Goal: Task Accomplishment & Management: Manage account settings

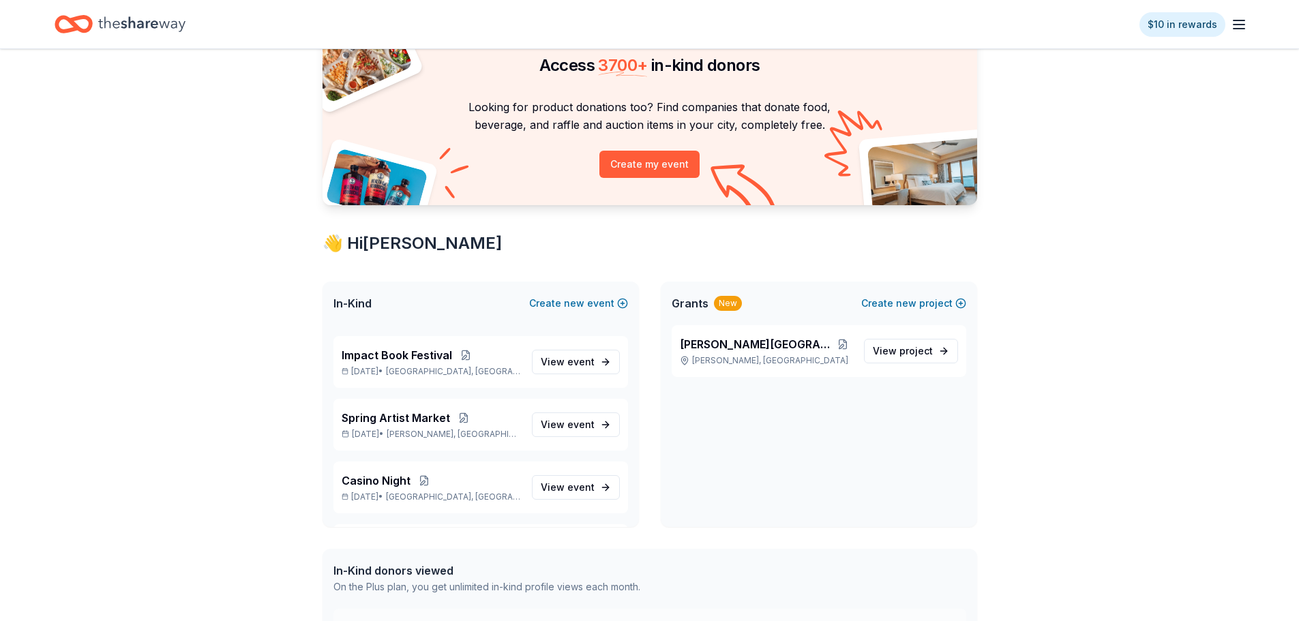
scroll to position [270, 0]
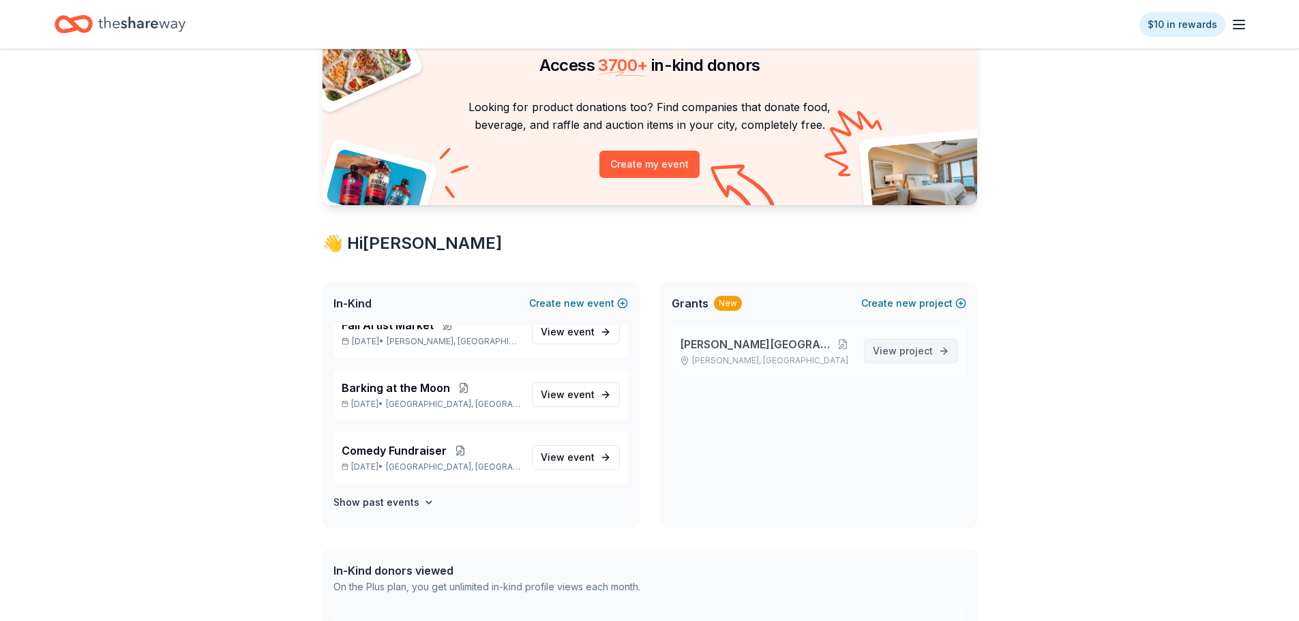
click at [899, 352] on span "View project" at bounding box center [903, 351] width 60 height 16
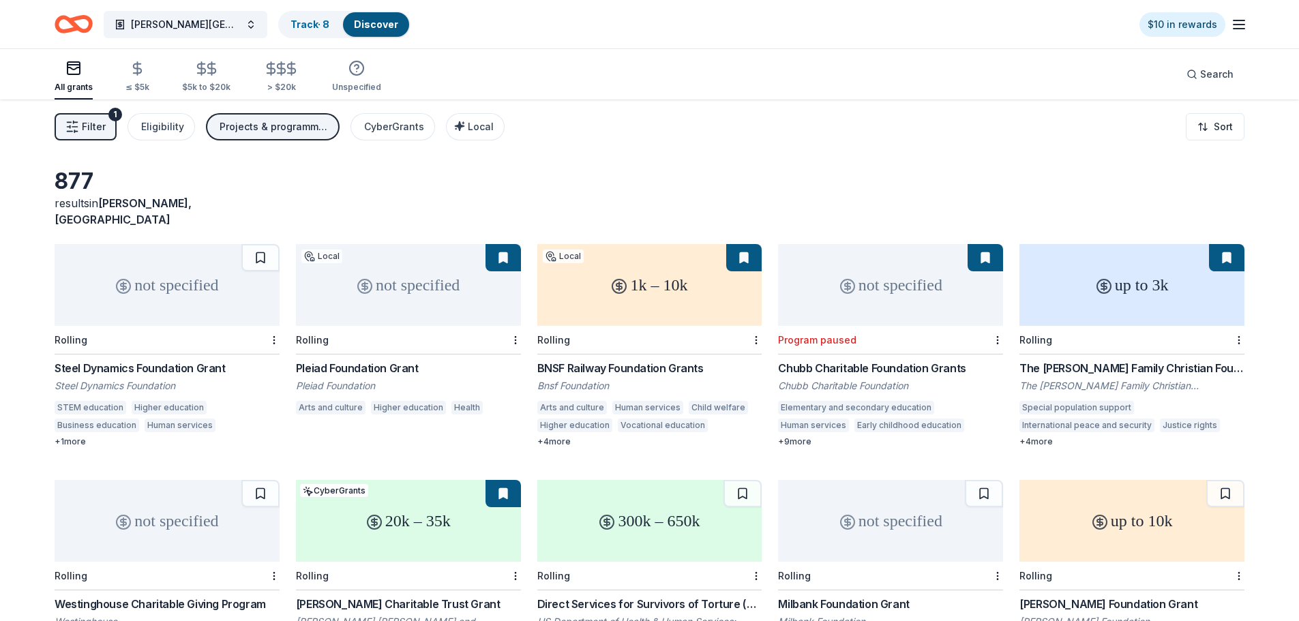
click at [94, 135] on button "Filter 1" at bounding box center [86, 126] width 62 height 27
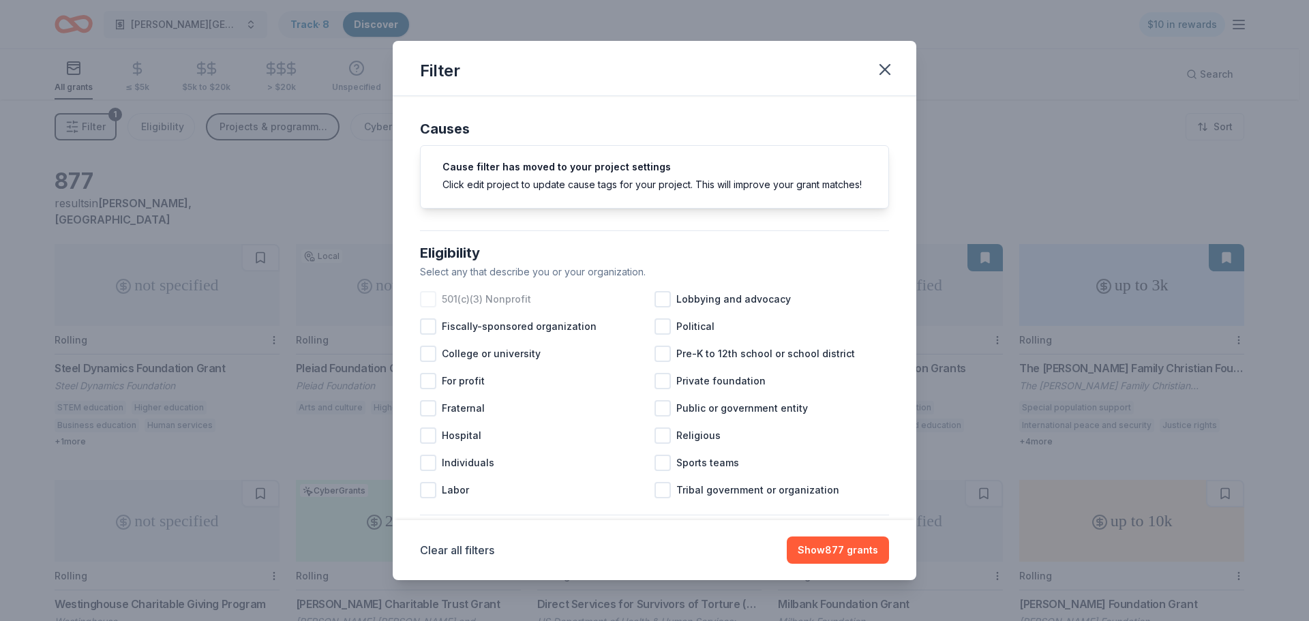
click at [429, 308] on div at bounding box center [428, 299] width 16 height 16
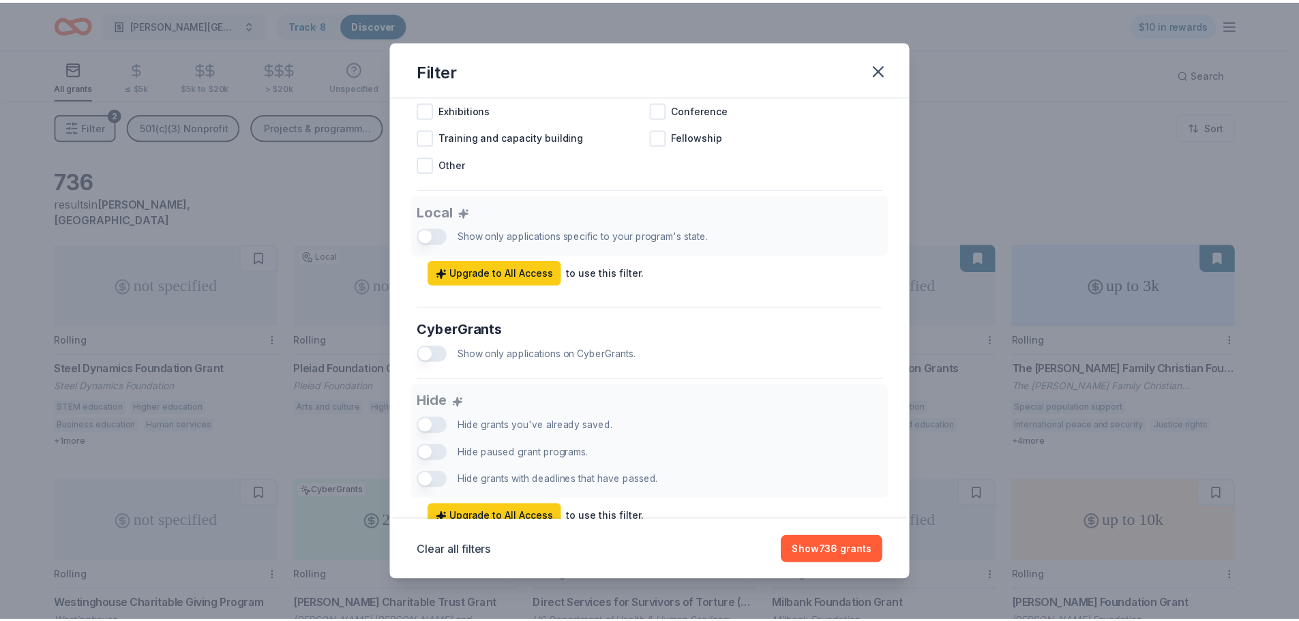
scroll to position [749, 0]
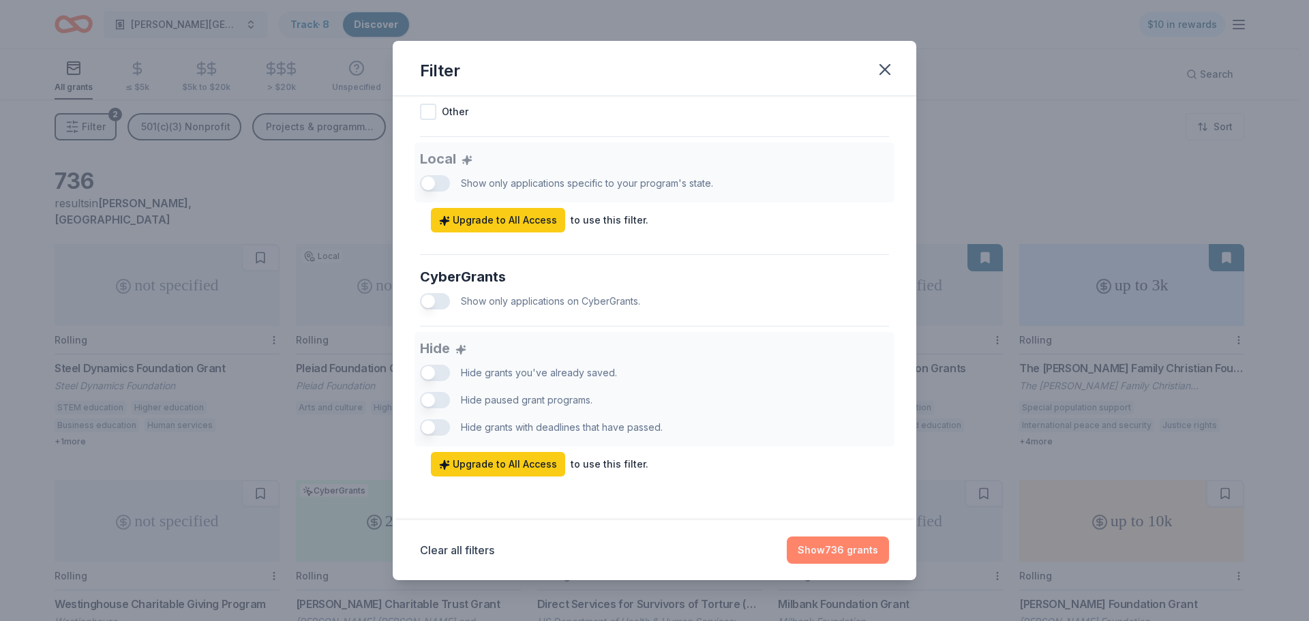
click at [825, 548] on button "Show 736 grants" at bounding box center [838, 550] width 102 height 27
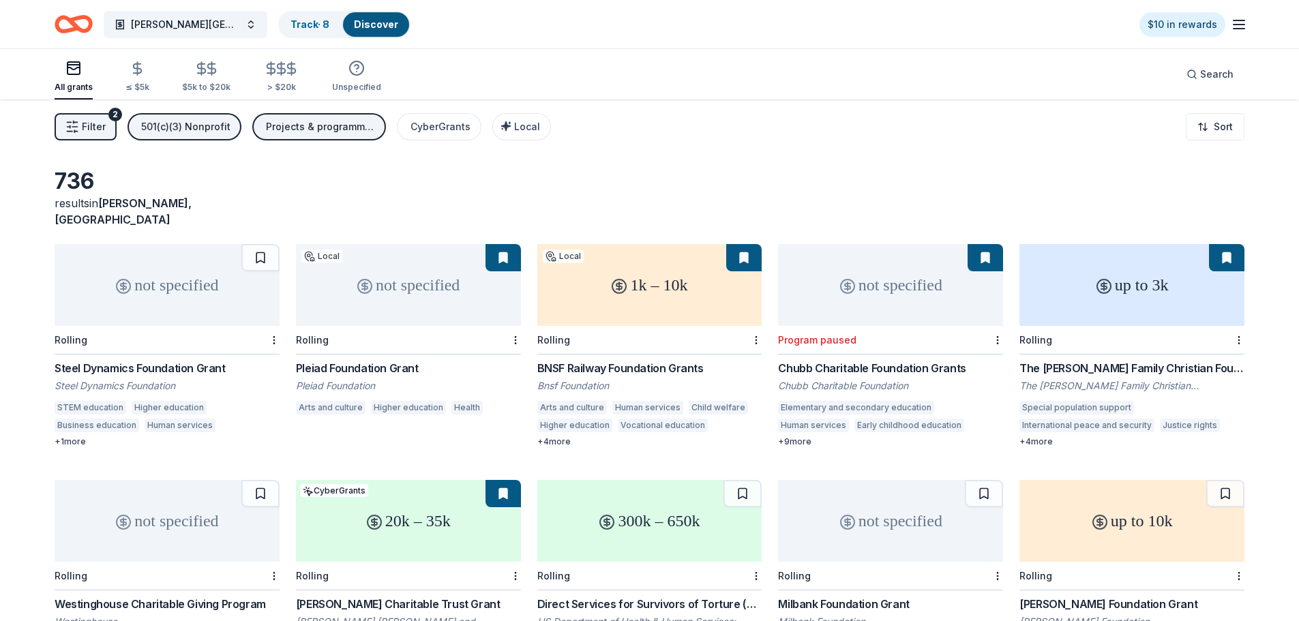
scroll to position [68, 0]
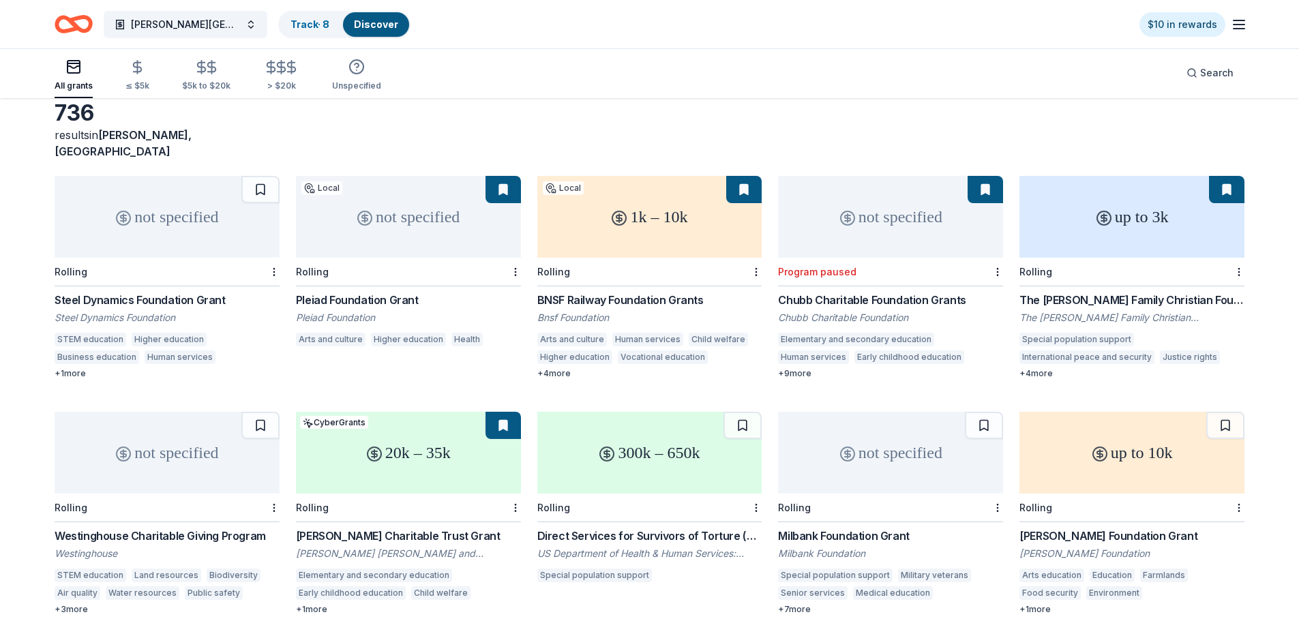
click at [565, 368] on div "+ 4 more" at bounding box center [649, 373] width 225 height 11
click at [1037, 368] on div "+ 4 more" at bounding box center [1132, 373] width 225 height 11
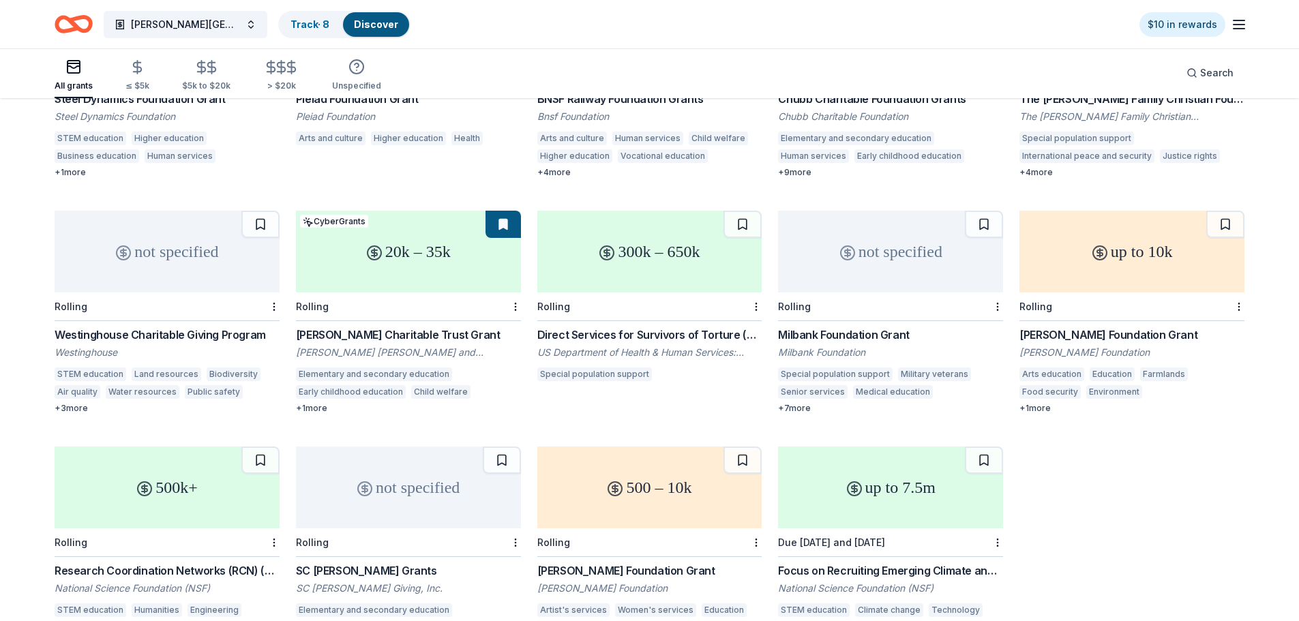
scroll to position [273, 0]
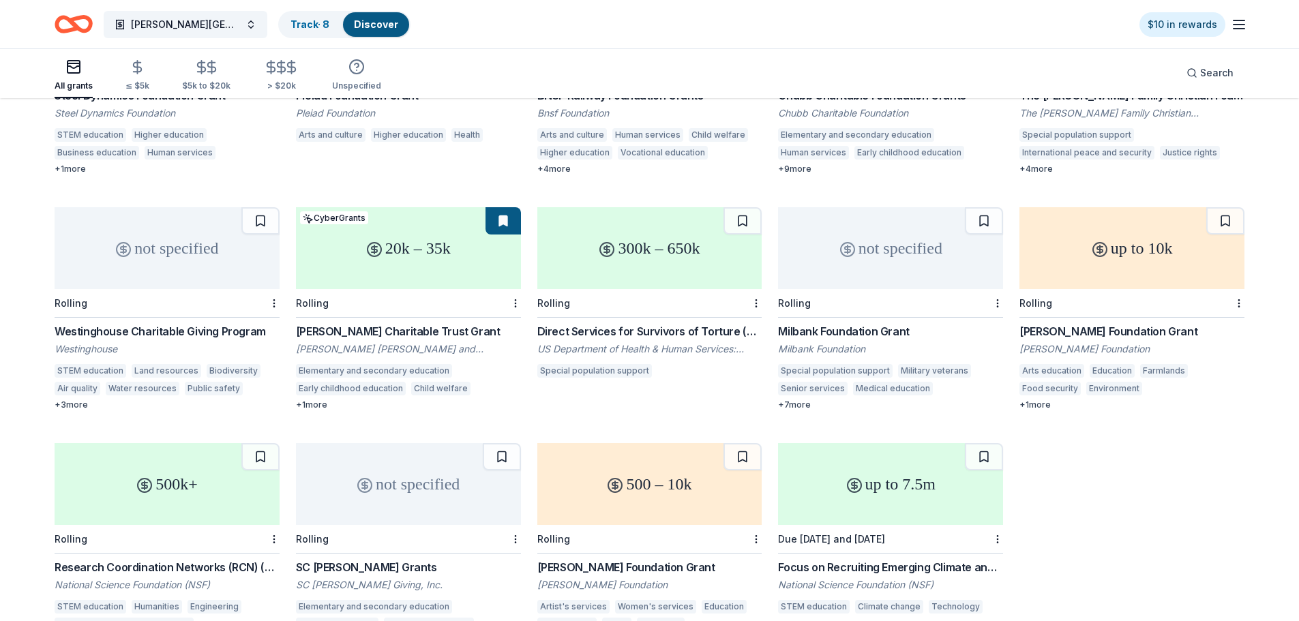
click at [80, 400] on div "+ 3 more" at bounding box center [167, 405] width 225 height 11
click at [318, 400] on div "+ 1 more" at bounding box center [408, 405] width 225 height 11
click at [801, 400] on div "+ 7 more" at bounding box center [890, 405] width 225 height 11
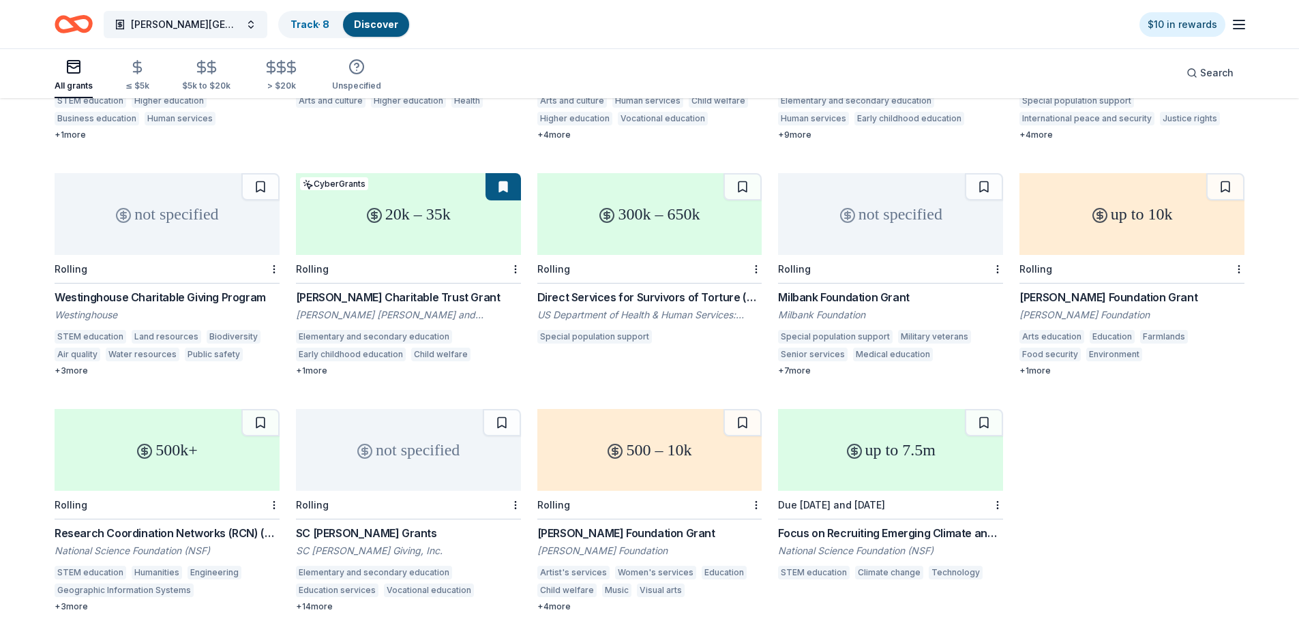
scroll to position [341, 0]
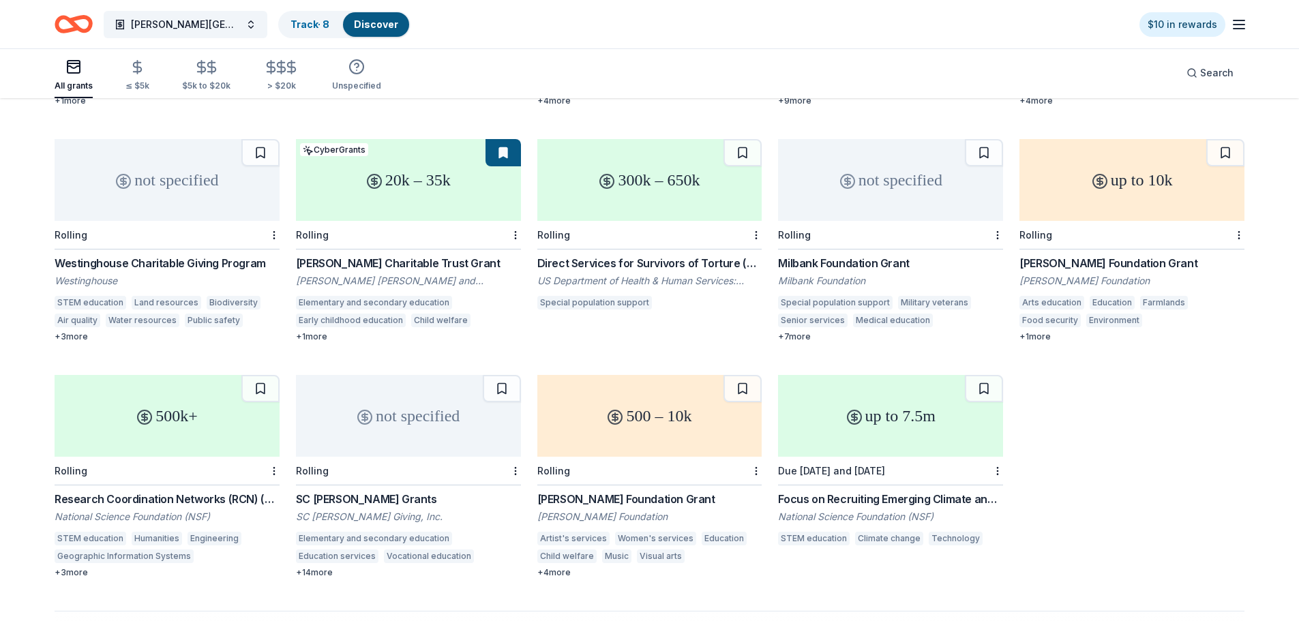
click at [1042, 331] on div "+ 1 more" at bounding box center [1132, 336] width 225 height 11
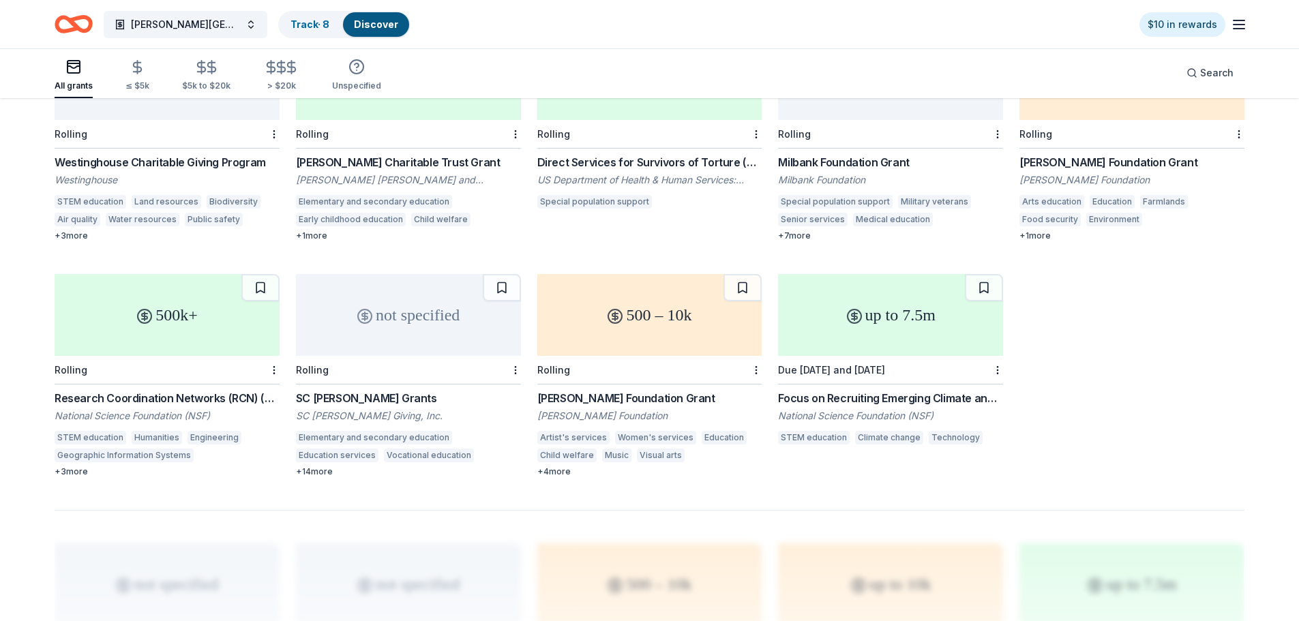
scroll to position [477, 0]
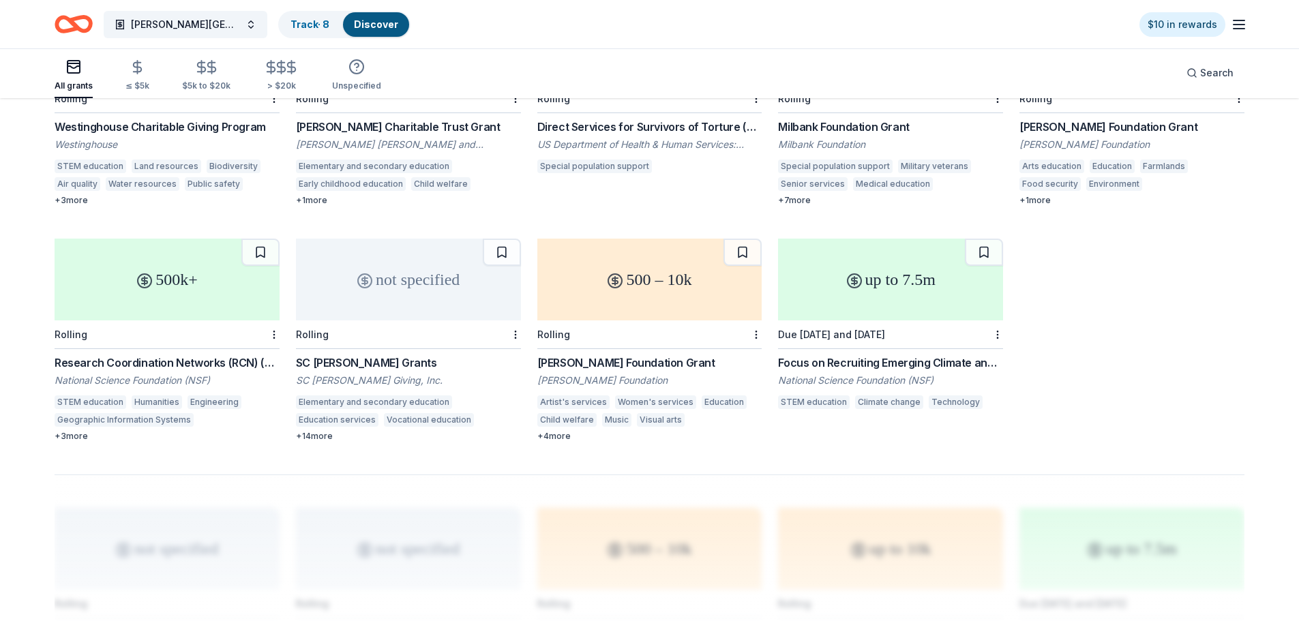
click at [80, 431] on div "+ 3 more" at bounding box center [167, 436] width 225 height 11
click at [306, 431] on div "+ 14 more" at bounding box center [408, 436] width 225 height 11
click at [558, 431] on div "+ 4 more" at bounding box center [649, 436] width 225 height 11
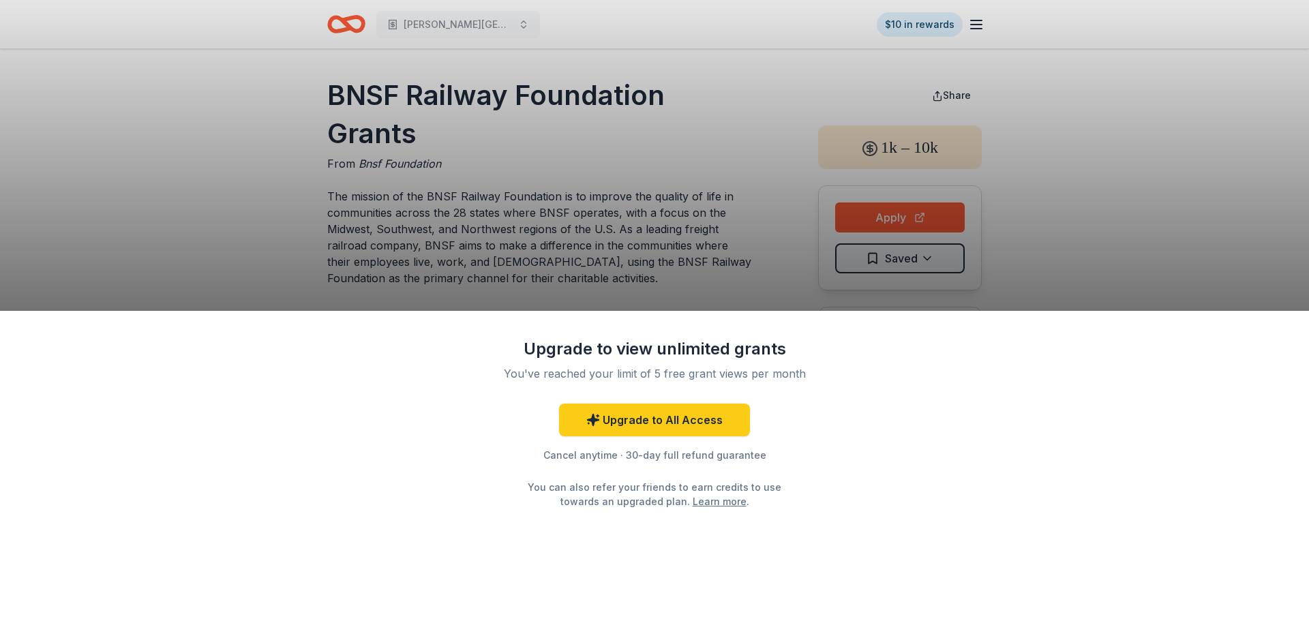
click at [355, 27] on div "Upgrade to view unlimited grants You've reached your limit of 5 free grant view…" at bounding box center [654, 310] width 1309 height 621
click at [349, 28] on div "Upgrade to view unlimited grants You've reached your limit of 5 free grant view…" at bounding box center [654, 310] width 1309 height 621
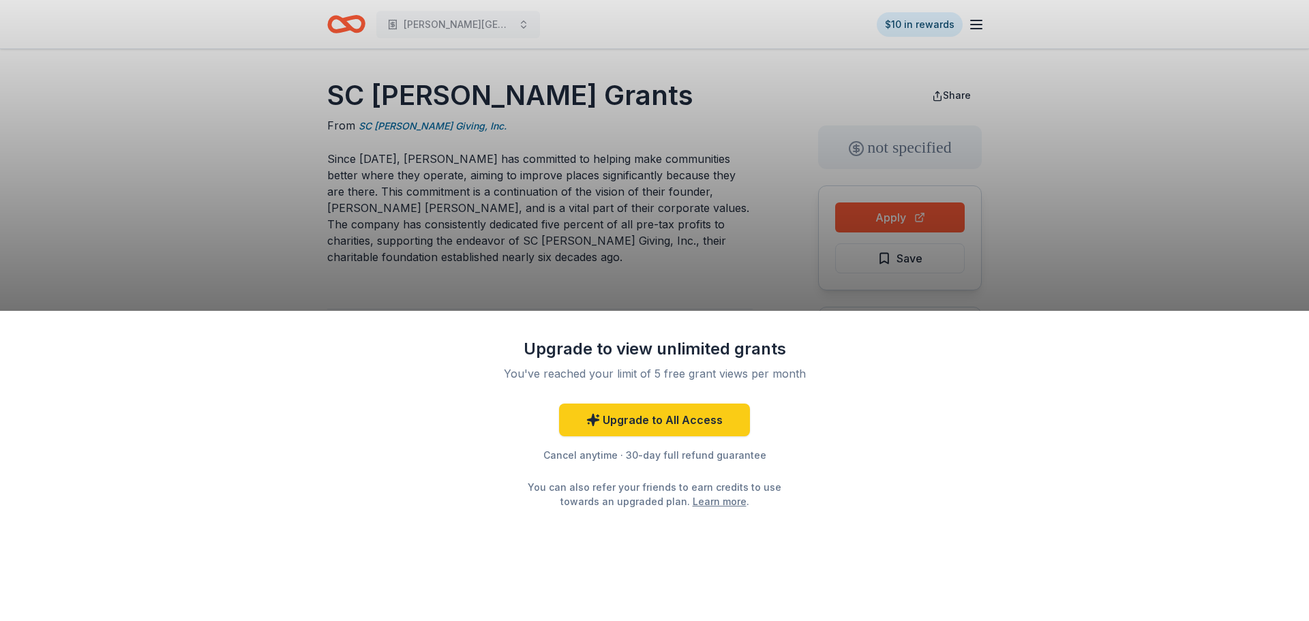
click at [612, 126] on div "Upgrade to view unlimited grants You've reached your limit of 5 free grant view…" at bounding box center [654, 310] width 1309 height 621
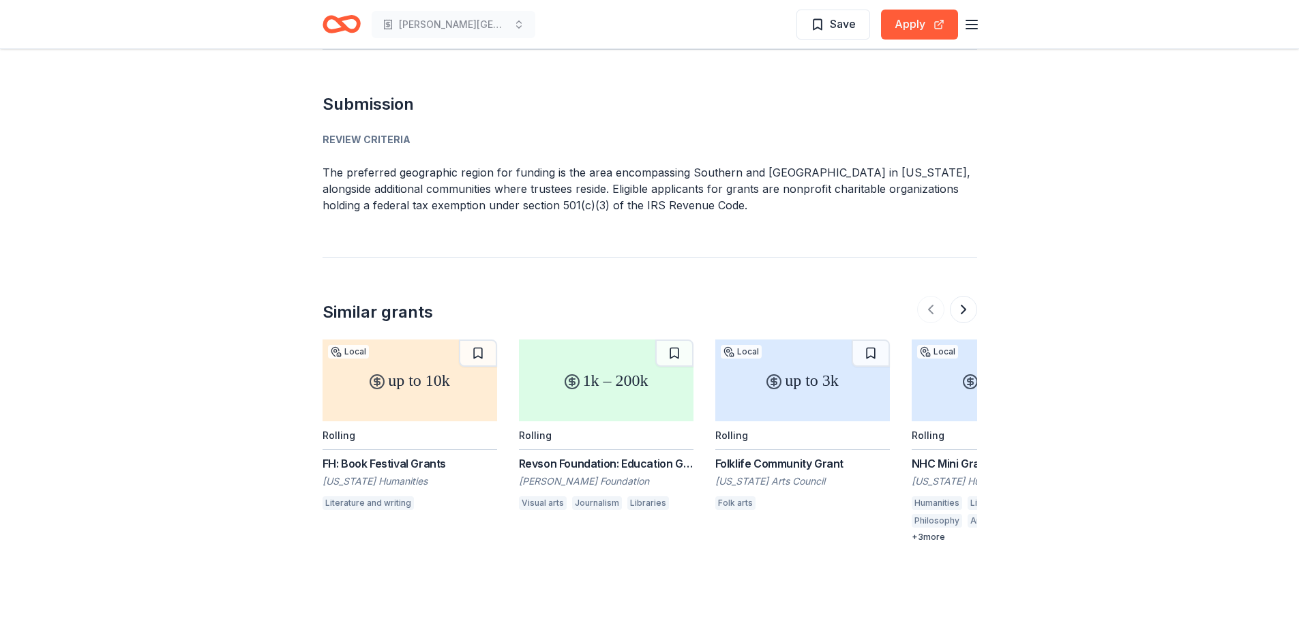
scroll to position [1364, 0]
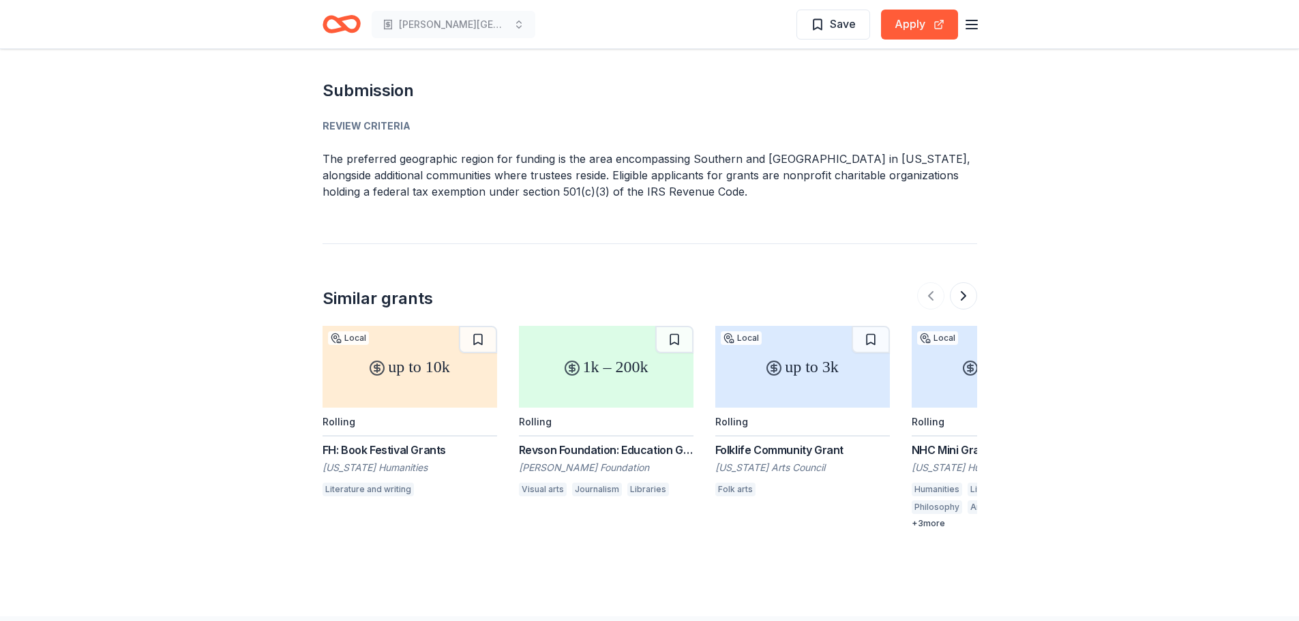
click at [589, 442] on div "Revson Foundation: Education Grant Program" at bounding box center [606, 450] width 175 height 16
click at [964, 284] on button at bounding box center [963, 295] width 27 height 27
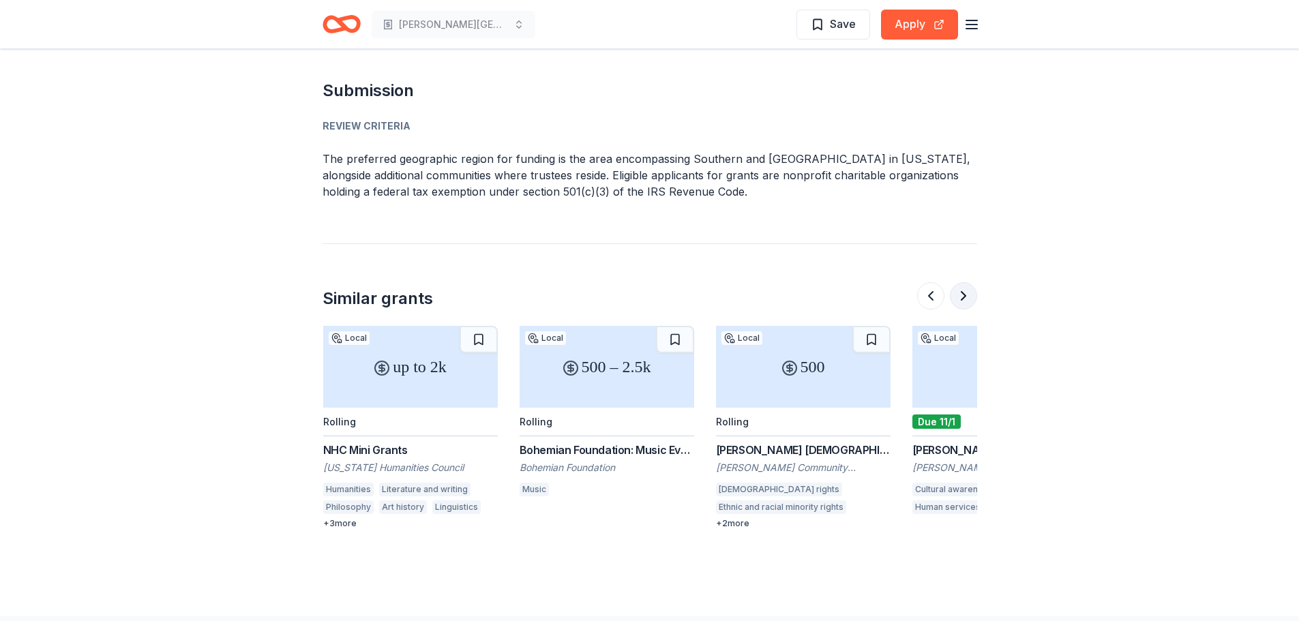
scroll to position [0, 589]
click at [597, 442] on div "Bohemian Foundation: Music Event Fund" at bounding box center [606, 450] width 175 height 16
click at [968, 282] on button at bounding box center [963, 295] width 27 height 27
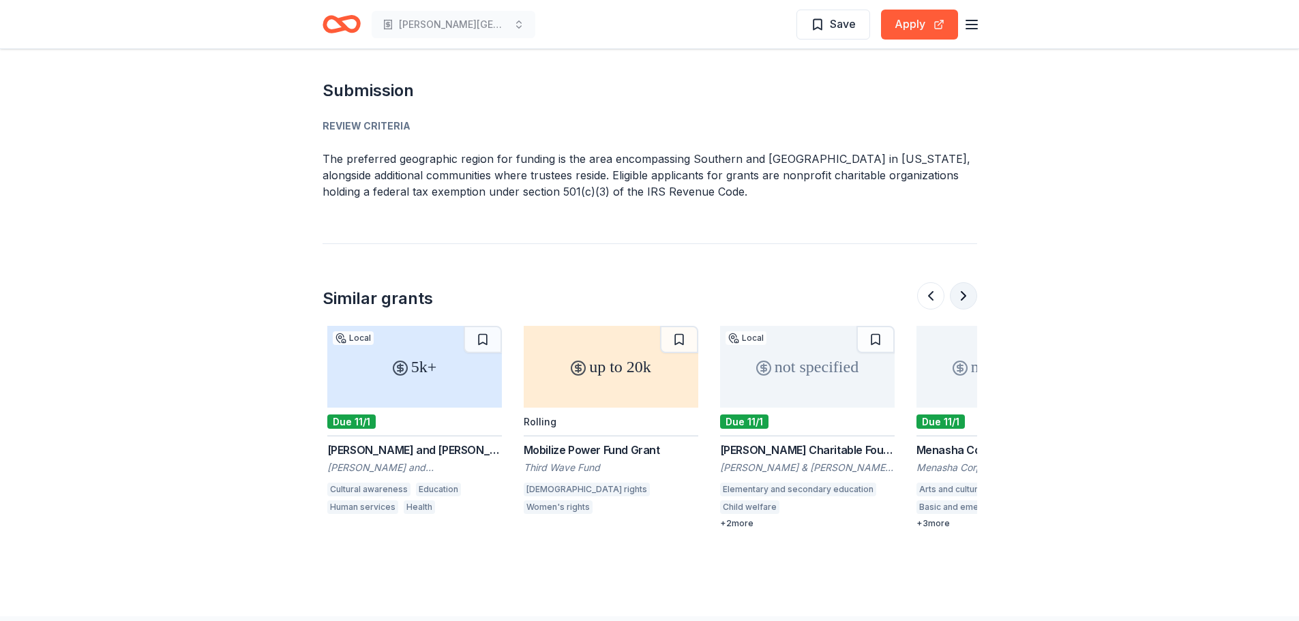
scroll to position [0, 1178]
click at [792, 442] on div "Jacobsen Charitable Foundation Grant" at bounding box center [802, 450] width 175 height 16
click at [958, 282] on button at bounding box center [963, 295] width 27 height 27
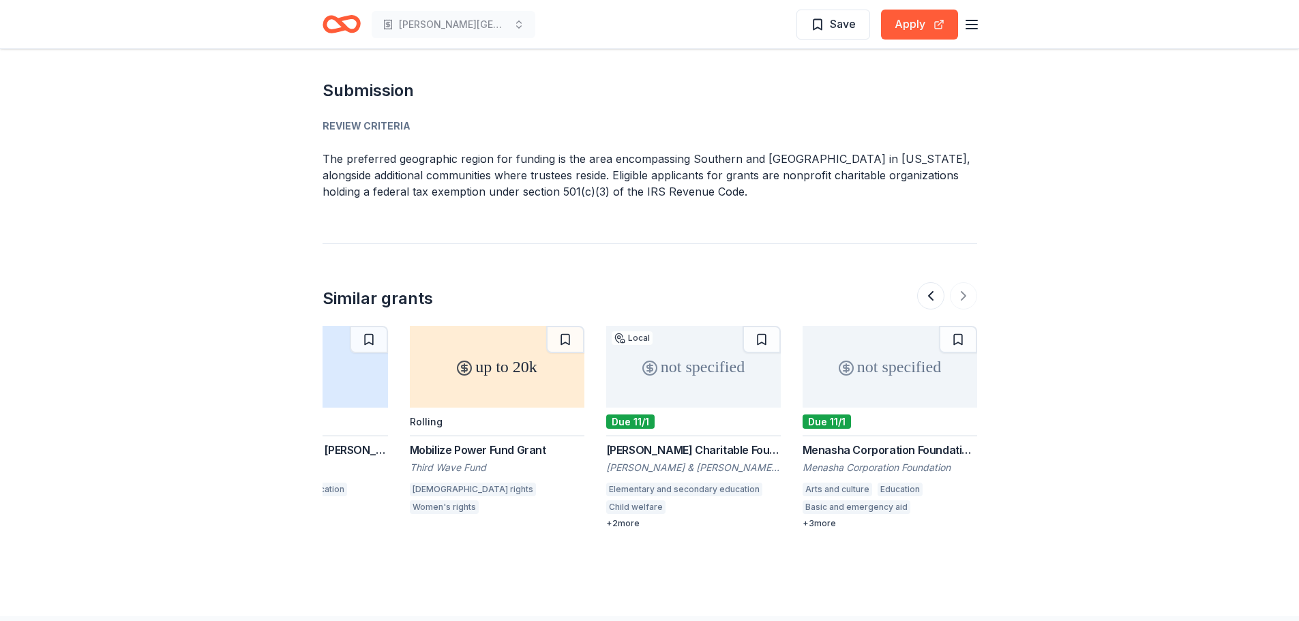
click at [882, 442] on div "Menasha Corporation Foundation Grant" at bounding box center [890, 450] width 175 height 16
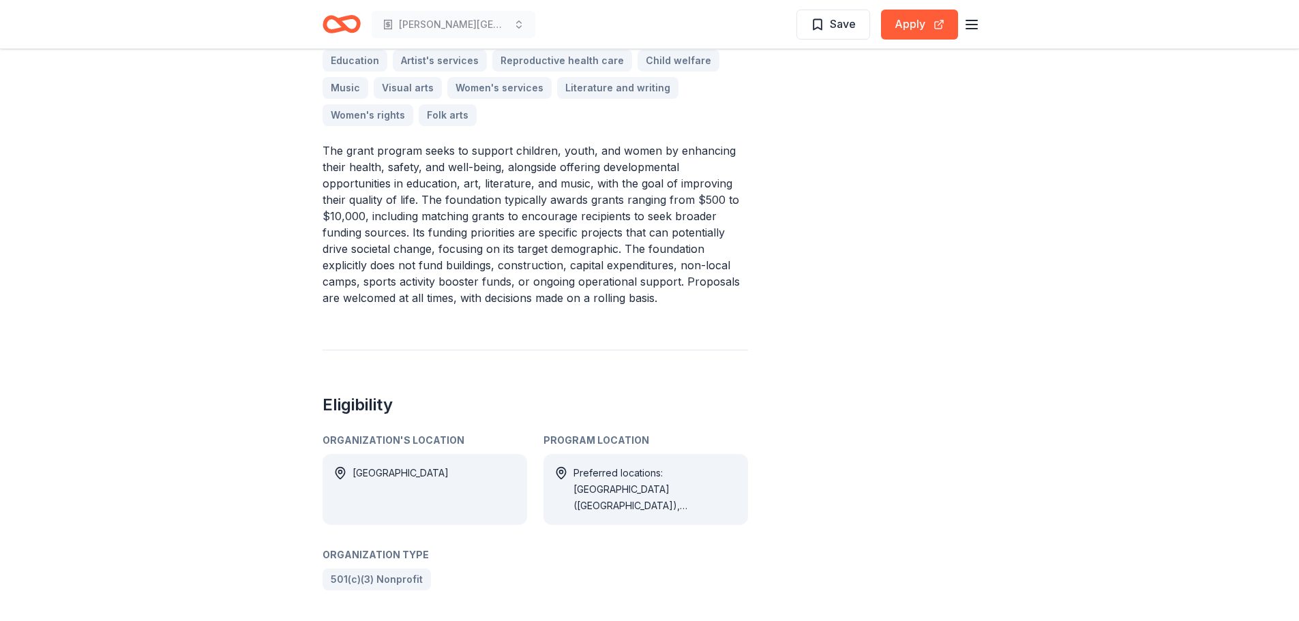
scroll to position [273, 0]
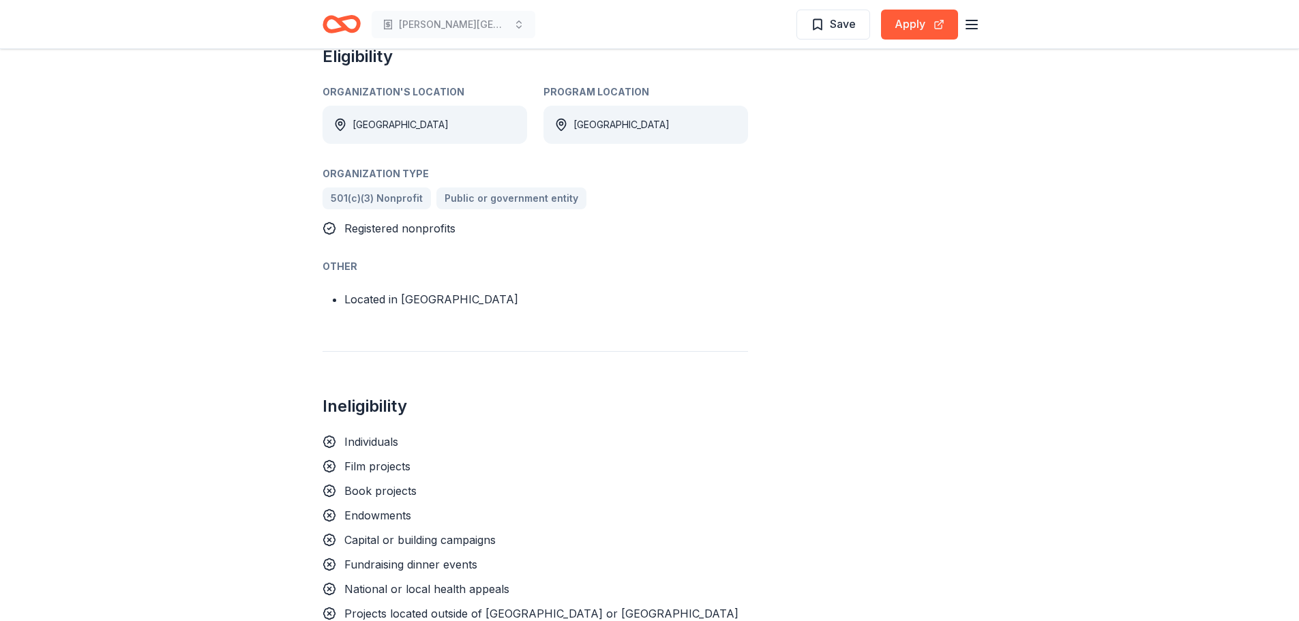
scroll to position [818, 0]
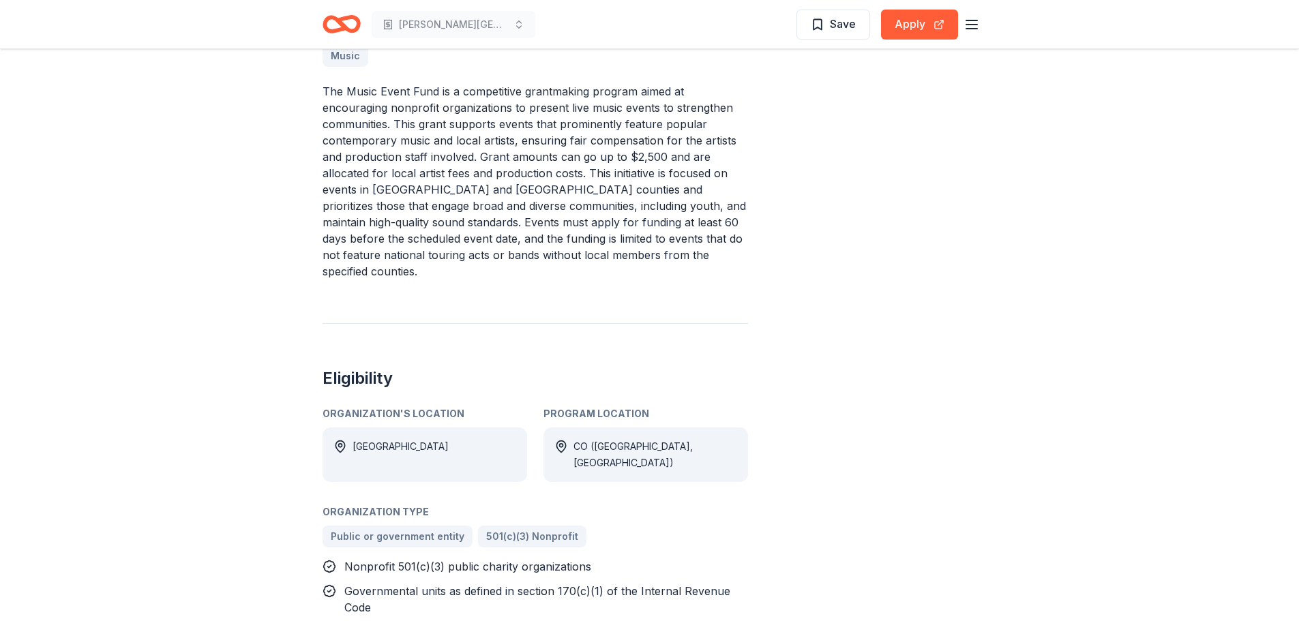
scroll to position [477, 0]
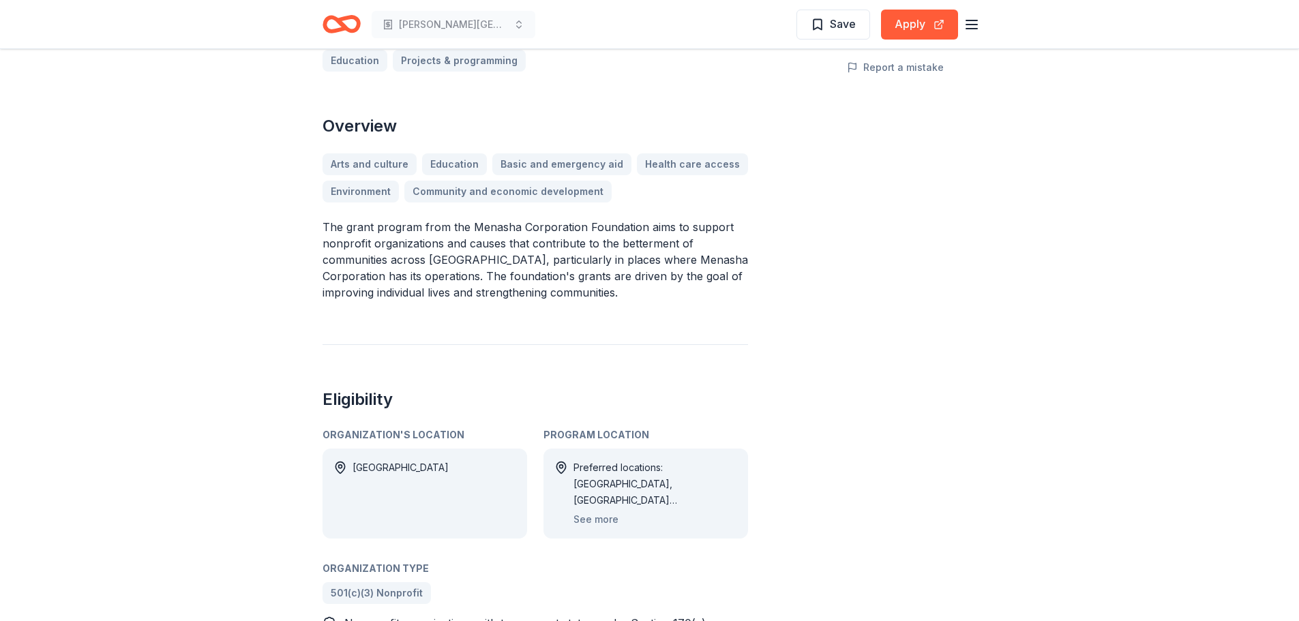
scroll to position [409, 0]
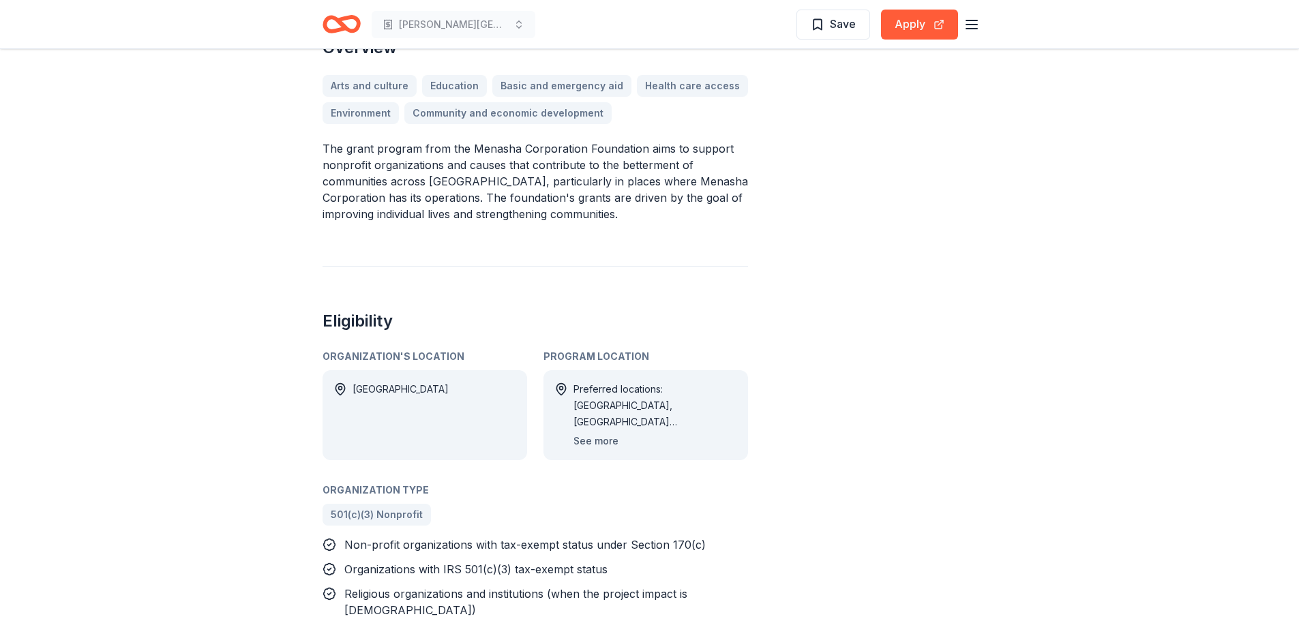
click at [586, 439] on button "See more" at bounding box center [596, 441] width 45 height 16
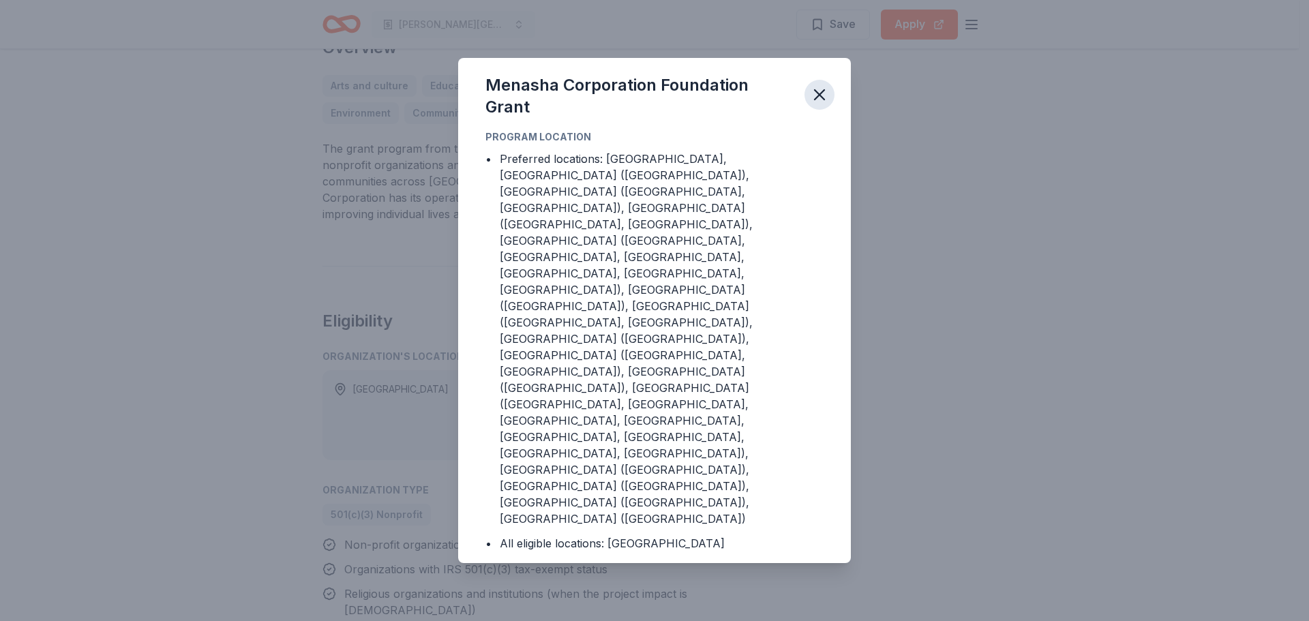
click at [814, 104] on icon "button" at bounding box center [819, 94] width 19 height 19
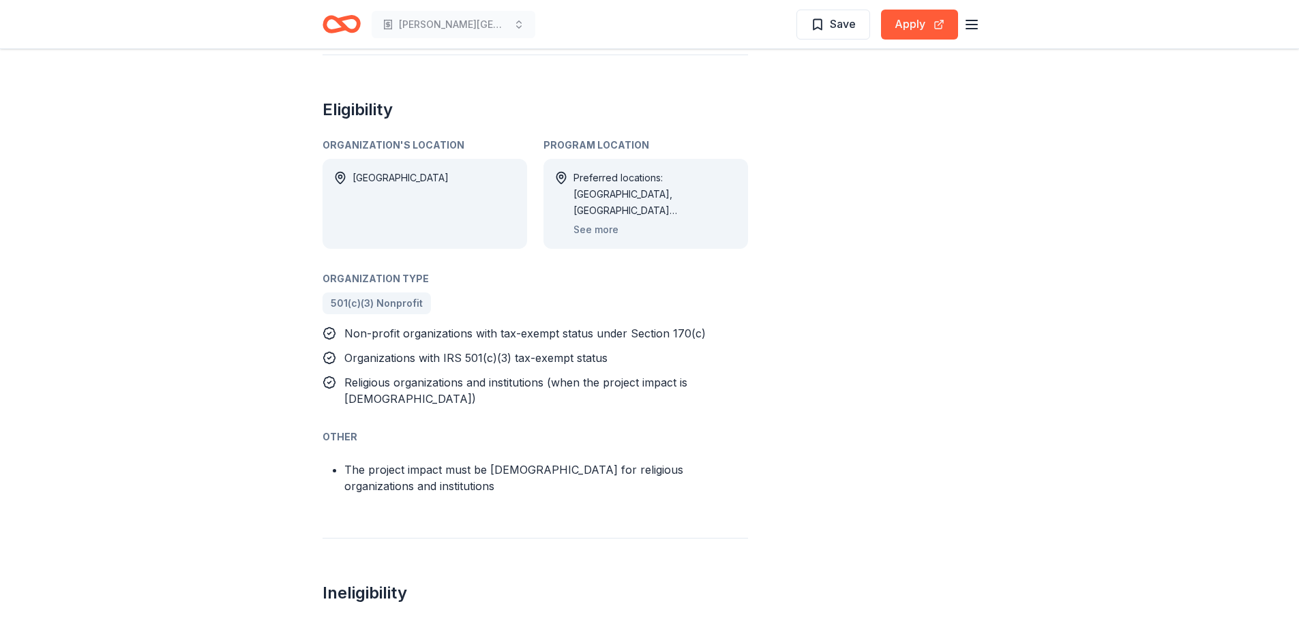
scroll to position [614, 0]
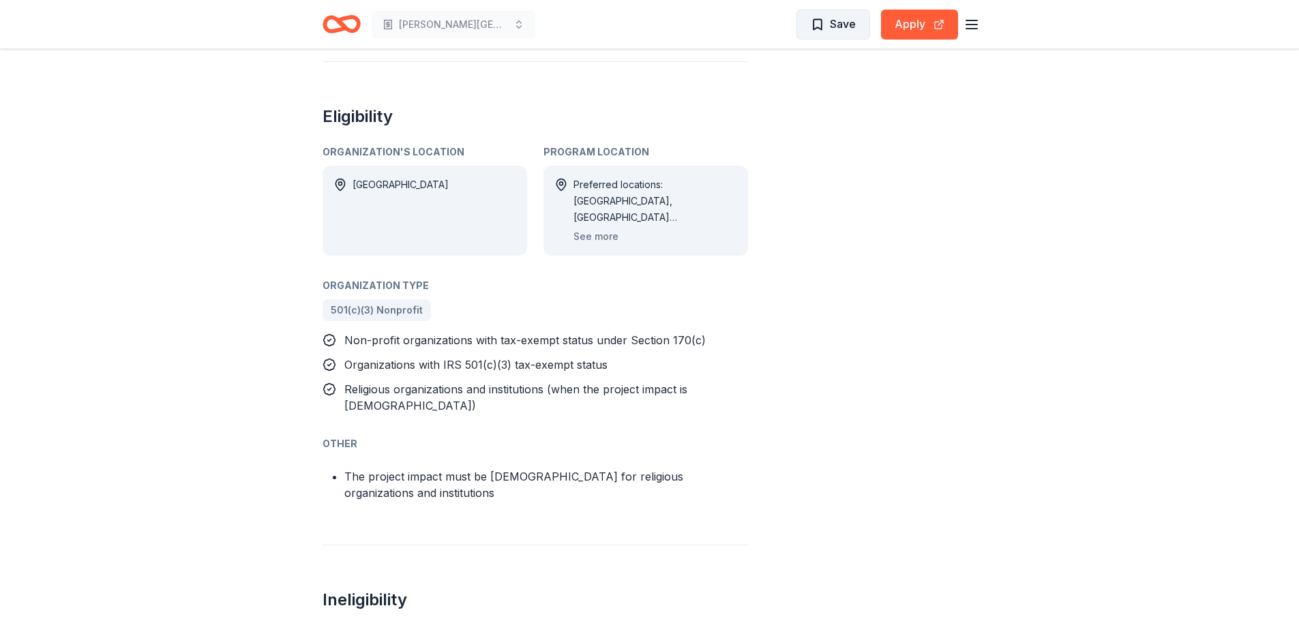
click at [814, 27] on span "Save" at bounding box center [833, 24] width 45 height 18
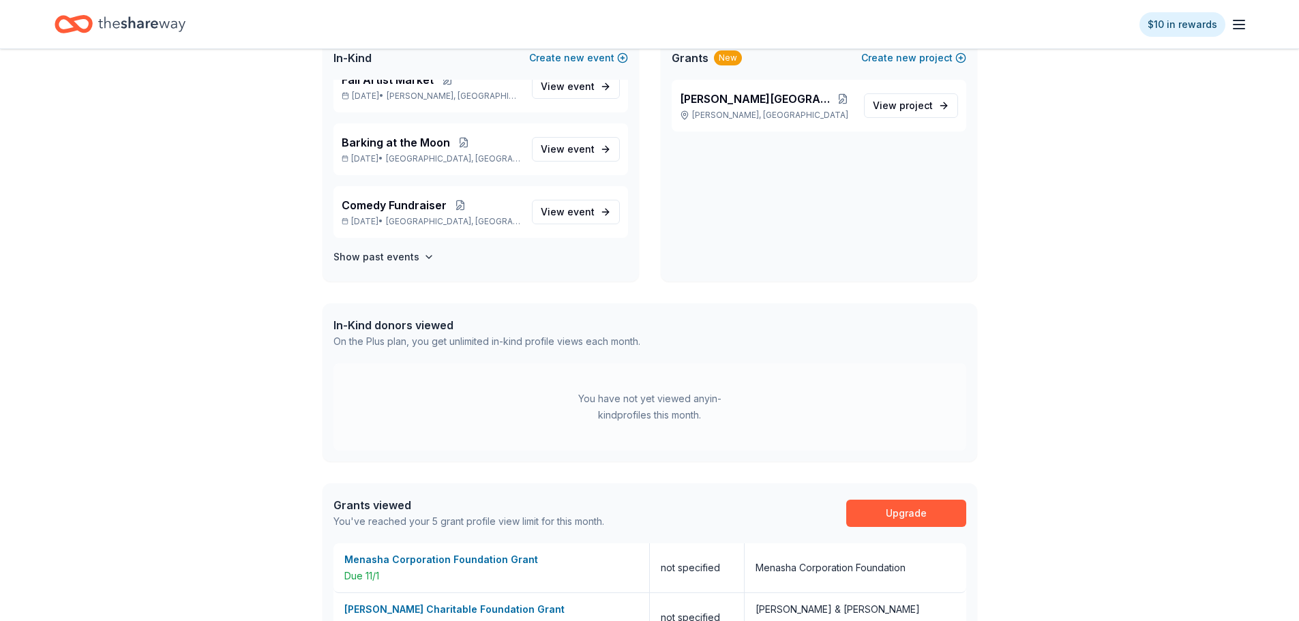
scroll to position [341, 0]
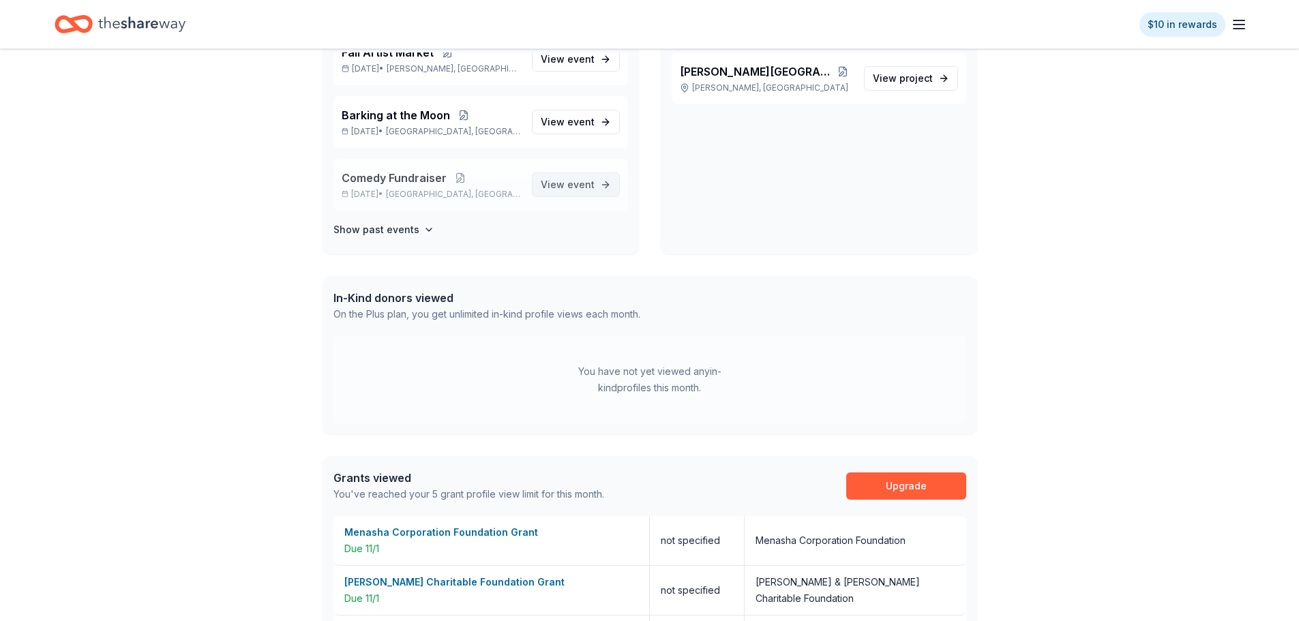
click at [552, 188] on span "View event" at bounding box center [568, 185] width 54 height 16
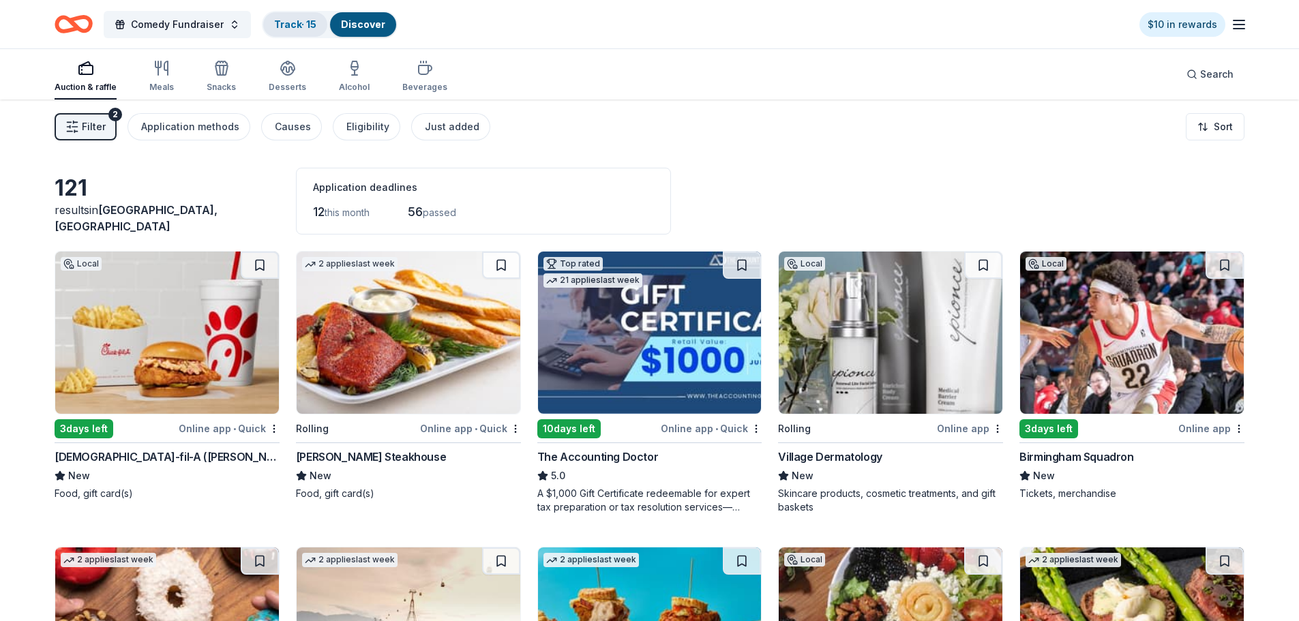
click at [299, 28] on link "Track · 15" at bounding box center [295, 24] width 42 height 12
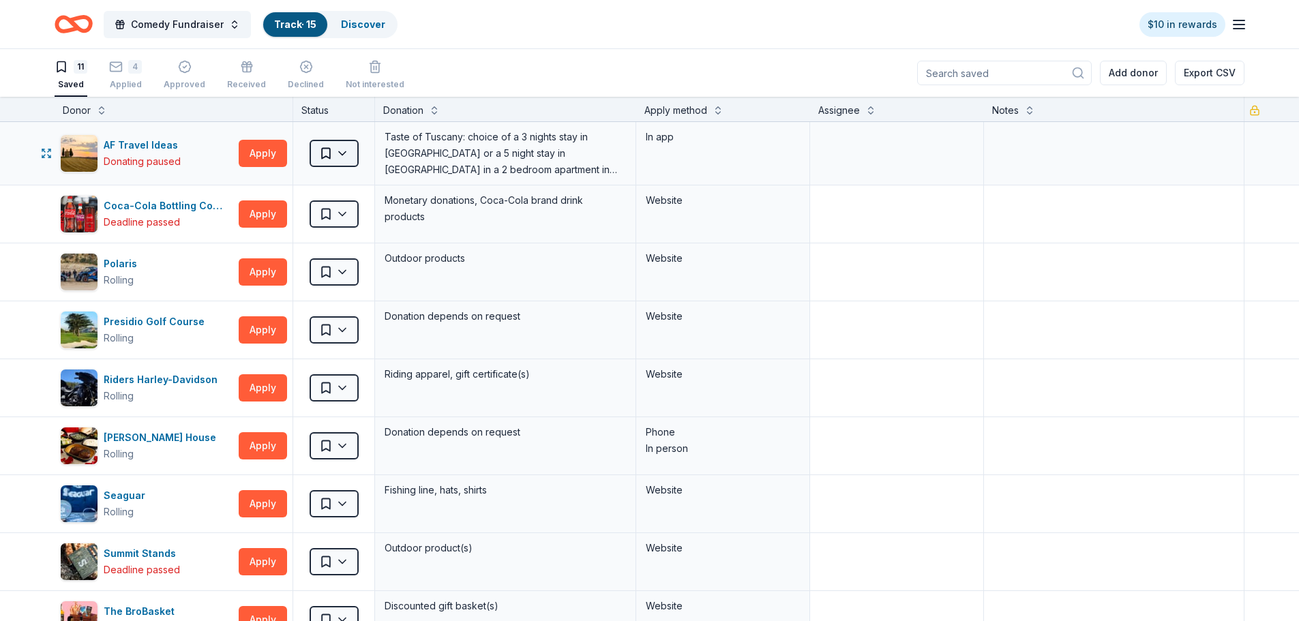
click at [345, 154] on html "Comedy Fundraiser Track · 15 Discover $10 in rewards 11 Saved 4 Applied Approve…" at bounding box center [649, 310] width 1299 height 621
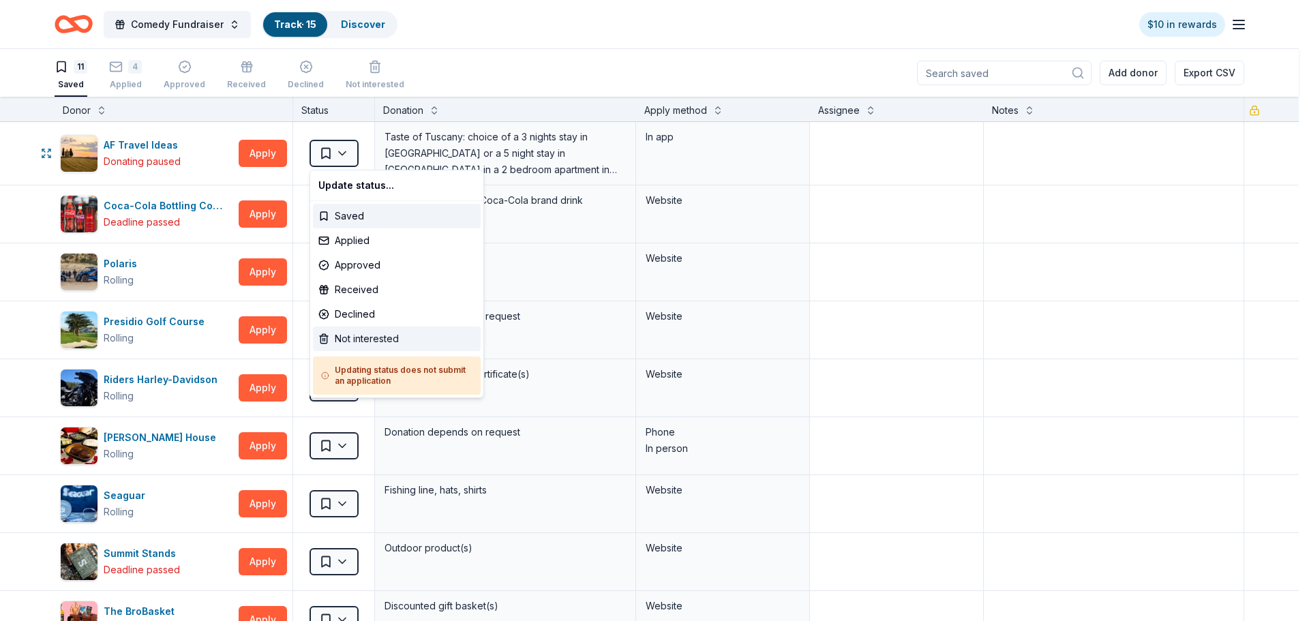
click at [372, 340] on div "Not interested" at bounding box center [397, 339] width 168 height 25
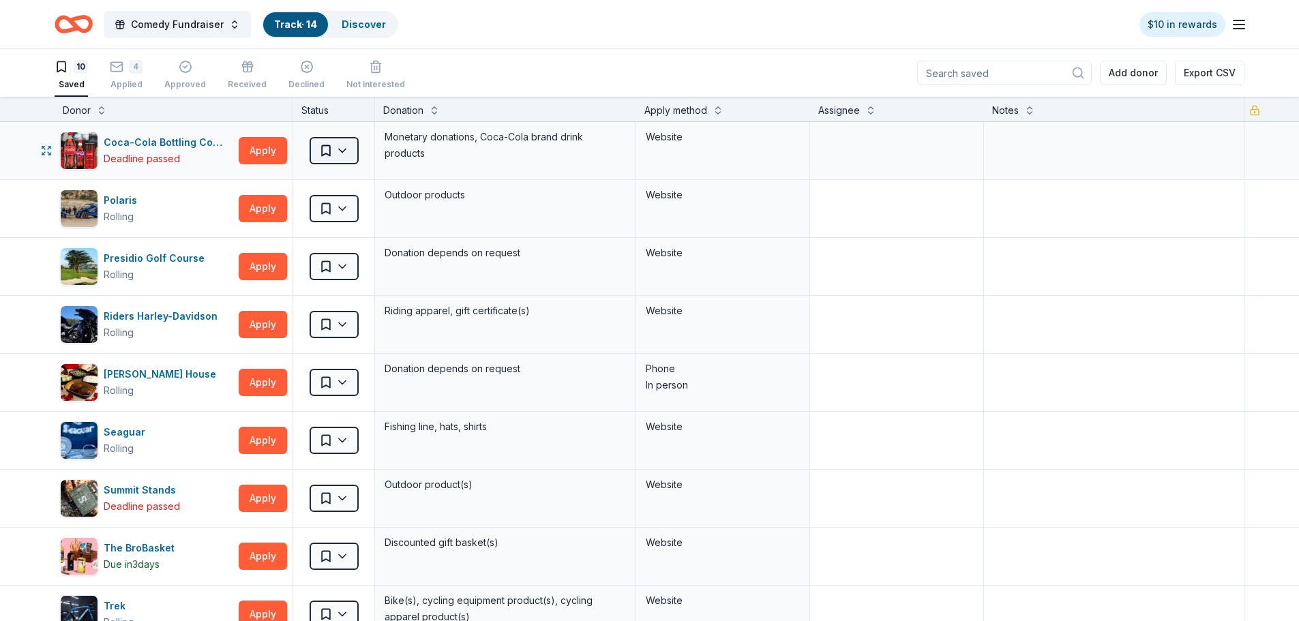
click at [344, 155] on html "Comedy Fundraiser Track · 14 Discover $10 in rewards 10 Saved 4 Applied Approve…" at bounding box center [649, 310] width 1299 height 621
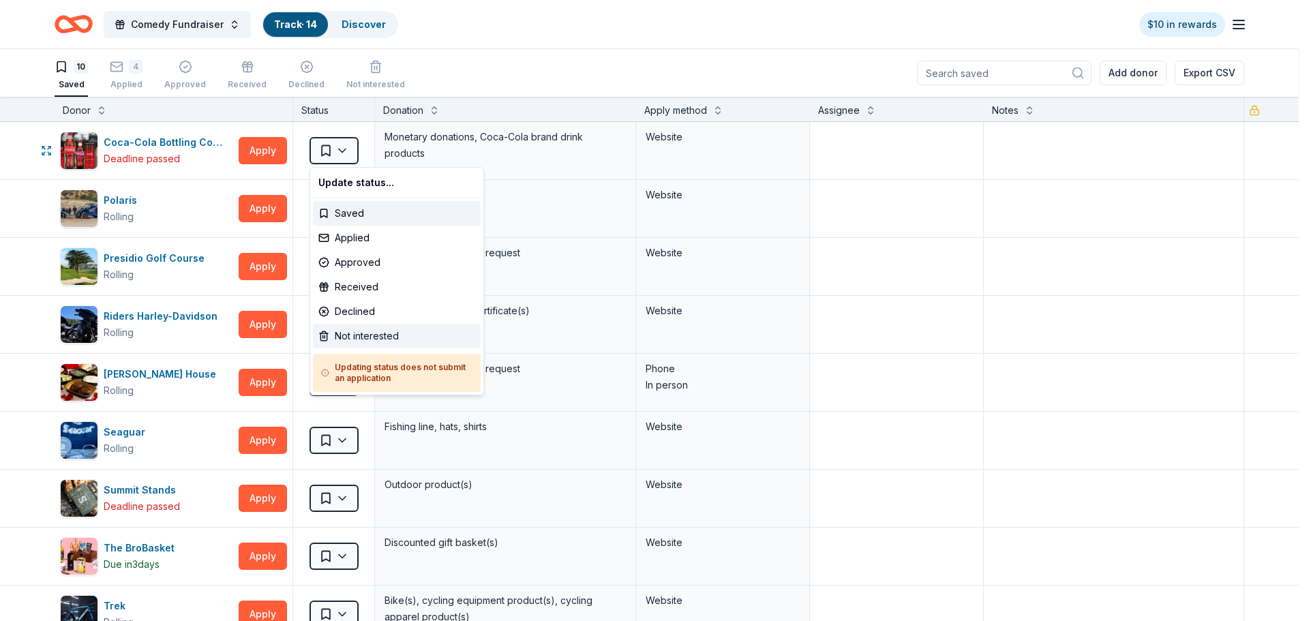
click at [374, 333] on div "Not interested" at bounding box center [397, 336] width 168 height 25
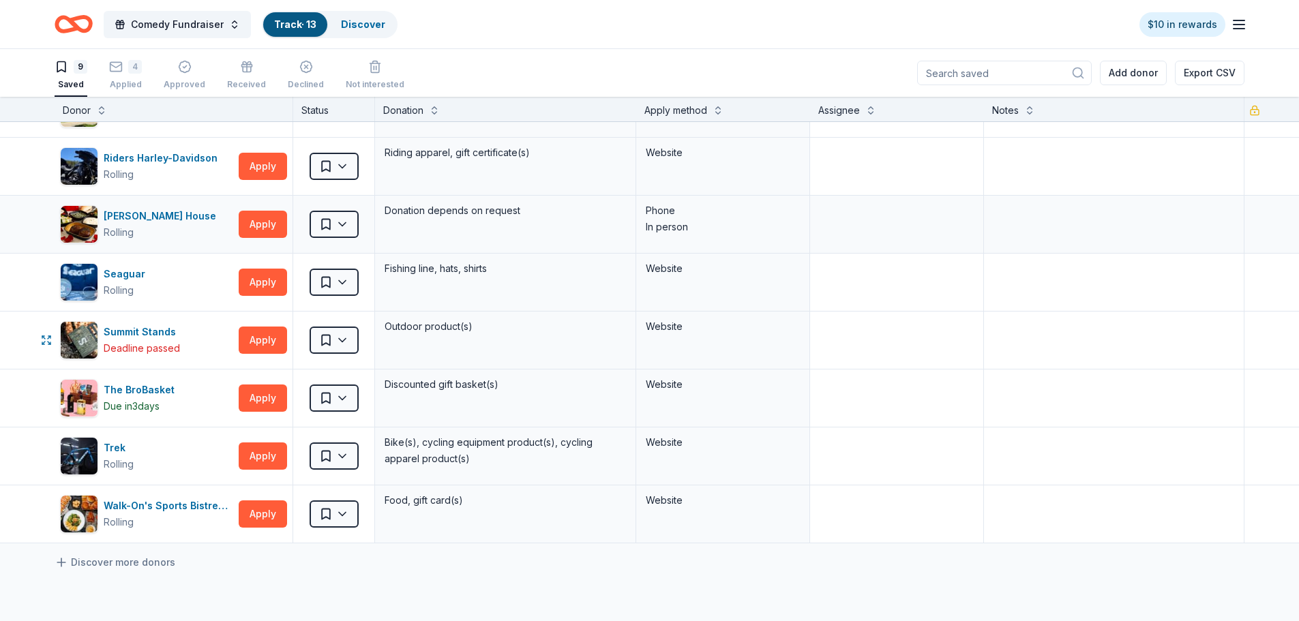
scroll to position [136, 0]
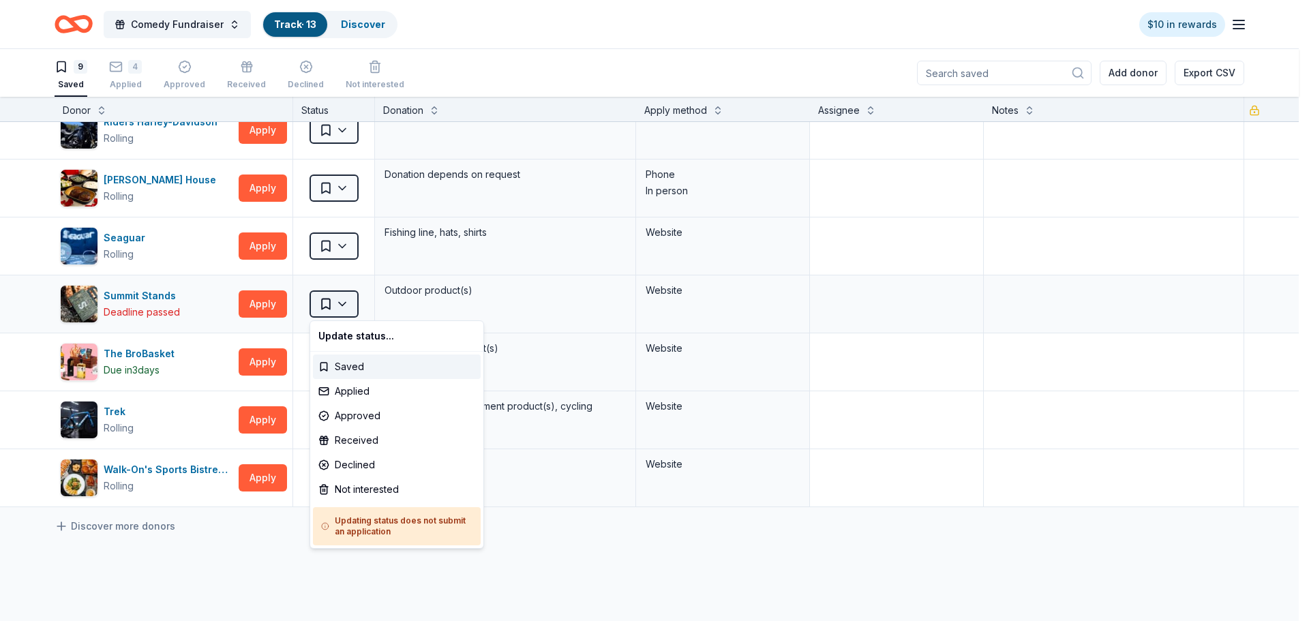
click at [344, 299] on html "Comedy Fundraiser Track · 13 Discover $10 in rewards 9 Saved 4 Applied Approved…" at bounding box center [654, 310] width 1309 height 621
click at [378, 490] on div "Not interested" at bounding box center [397, 489] width 168 height 25
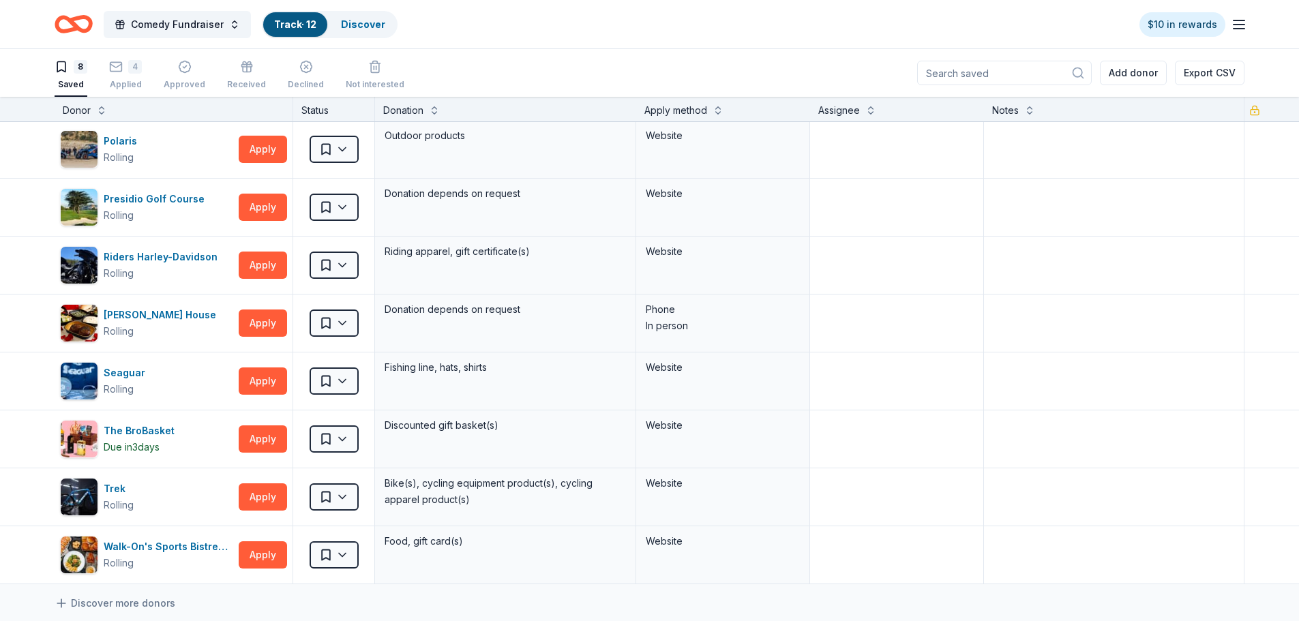
scroll to position [0, 0]
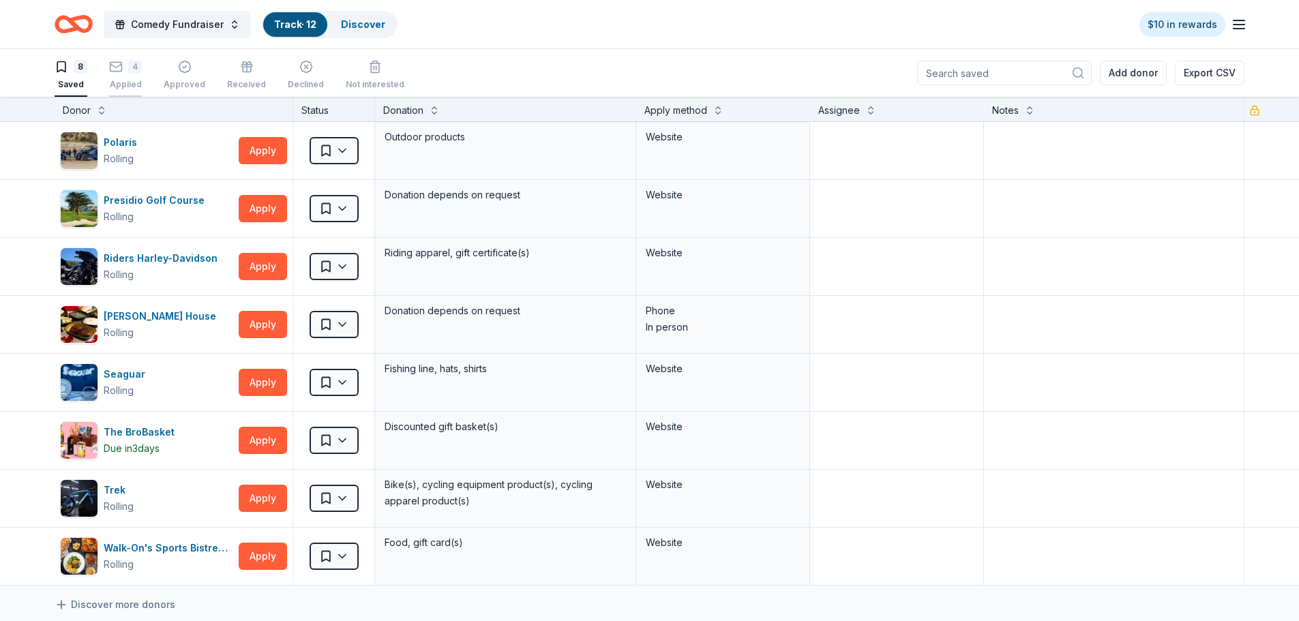
click at [130, 70] on div "4" at bounding box center [135, 67] width 14 height 14
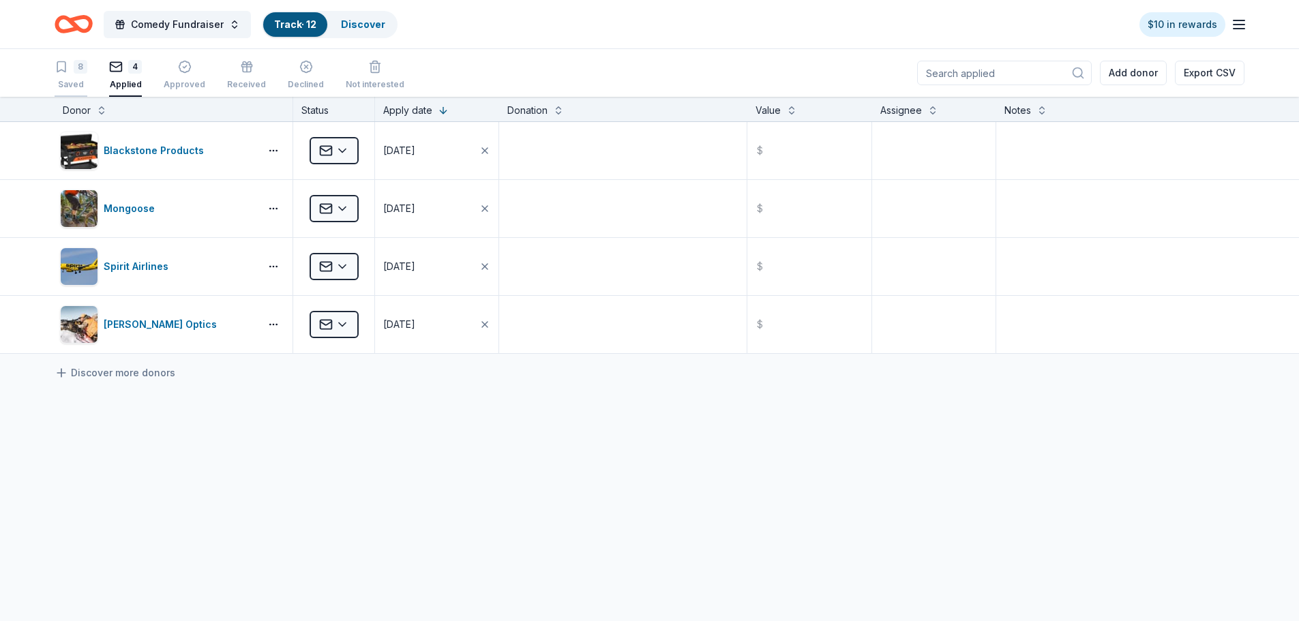
click at [71, 78] on div "8 Saved" at bounding box center [71, 75] width 33 height 30
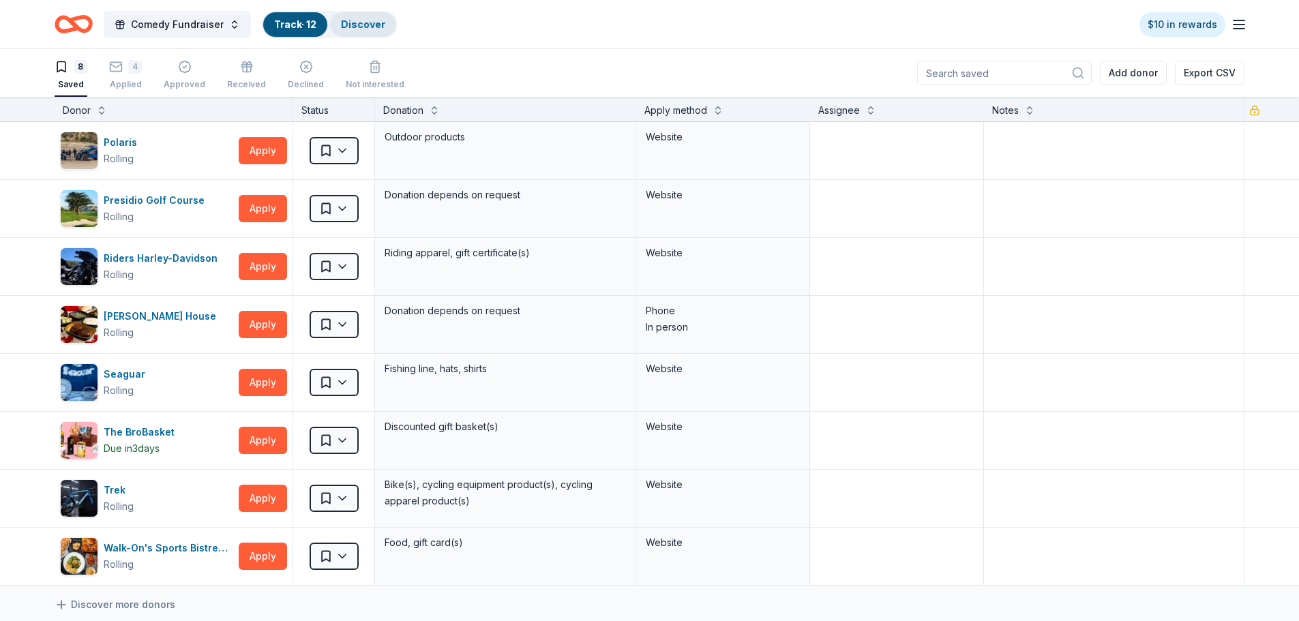
click at [378, 27] on link "Discover" at bounding box center [363, 24] width 44 height 12
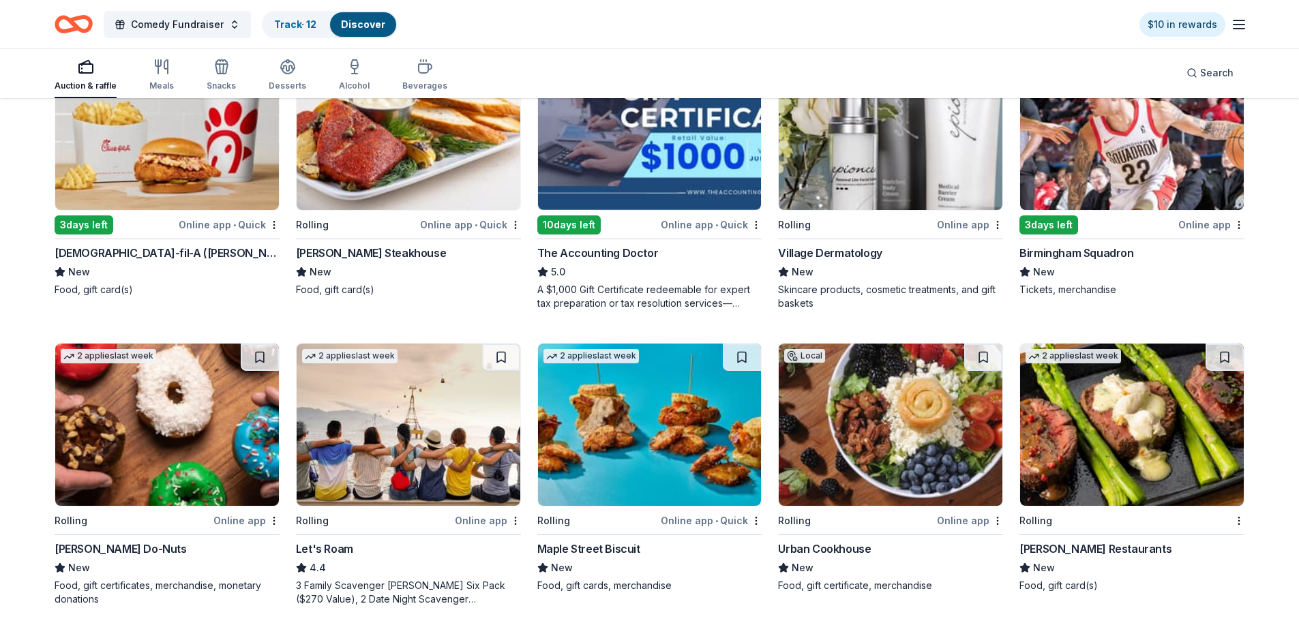
scroll to position [205, 0]
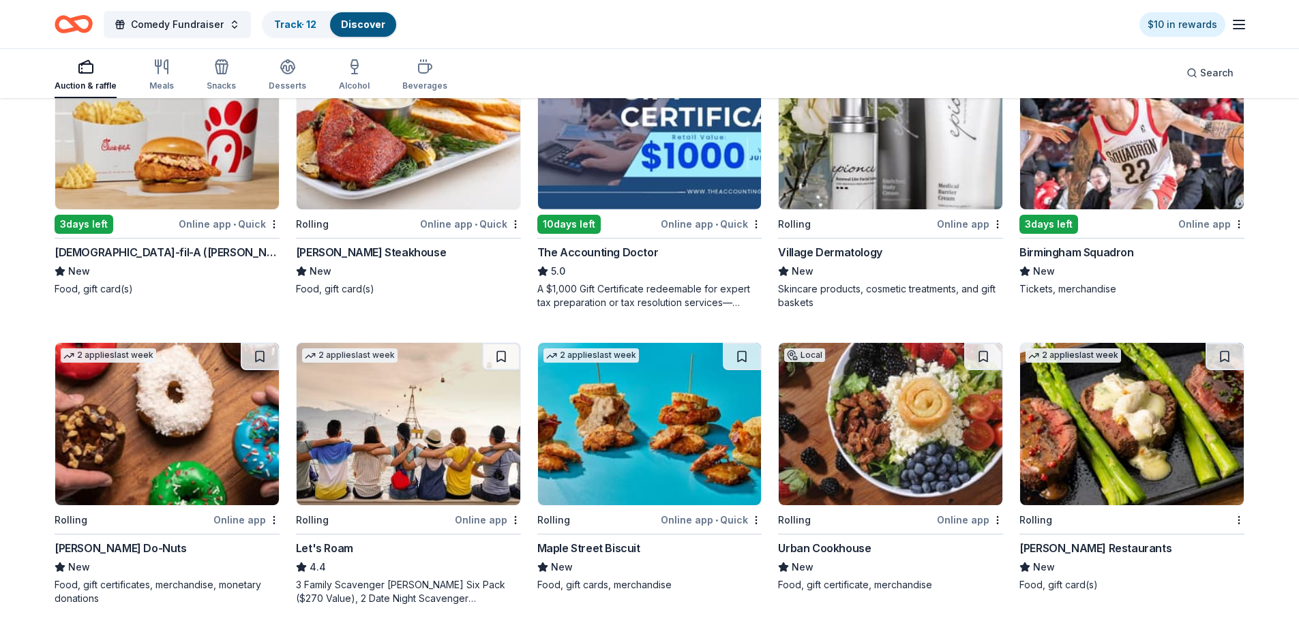
click at [843, 197] on img at bounding box center [891, 128] width 224 height 162
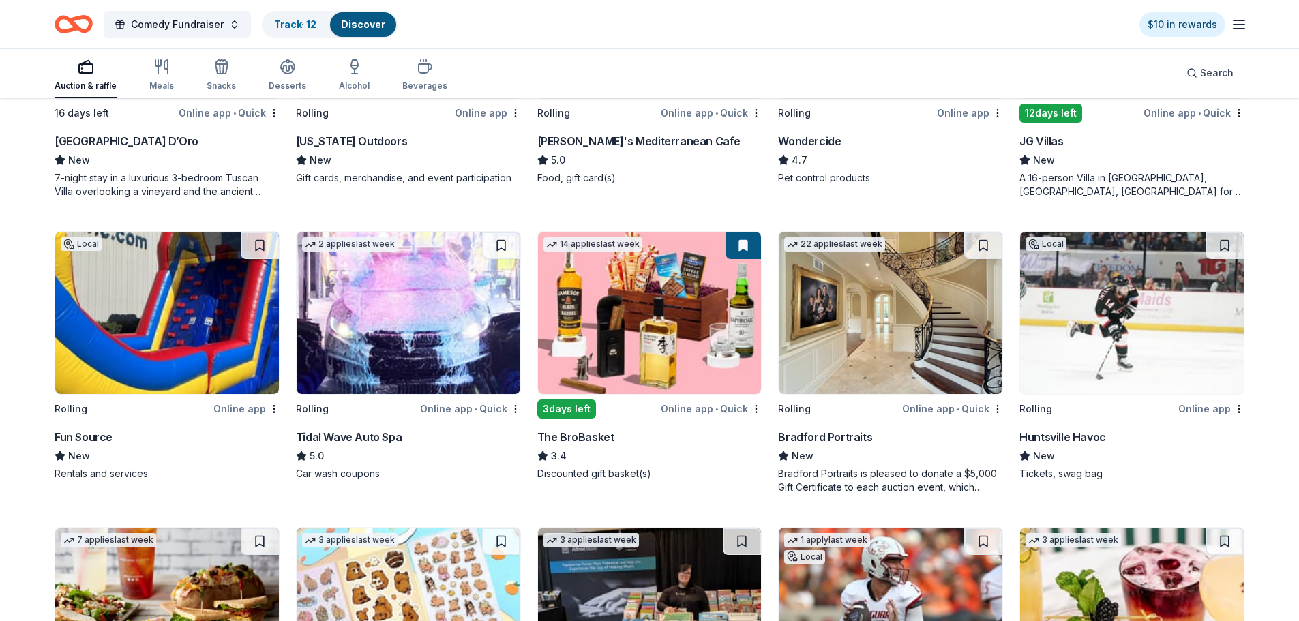
scroll to position [1228, 0]
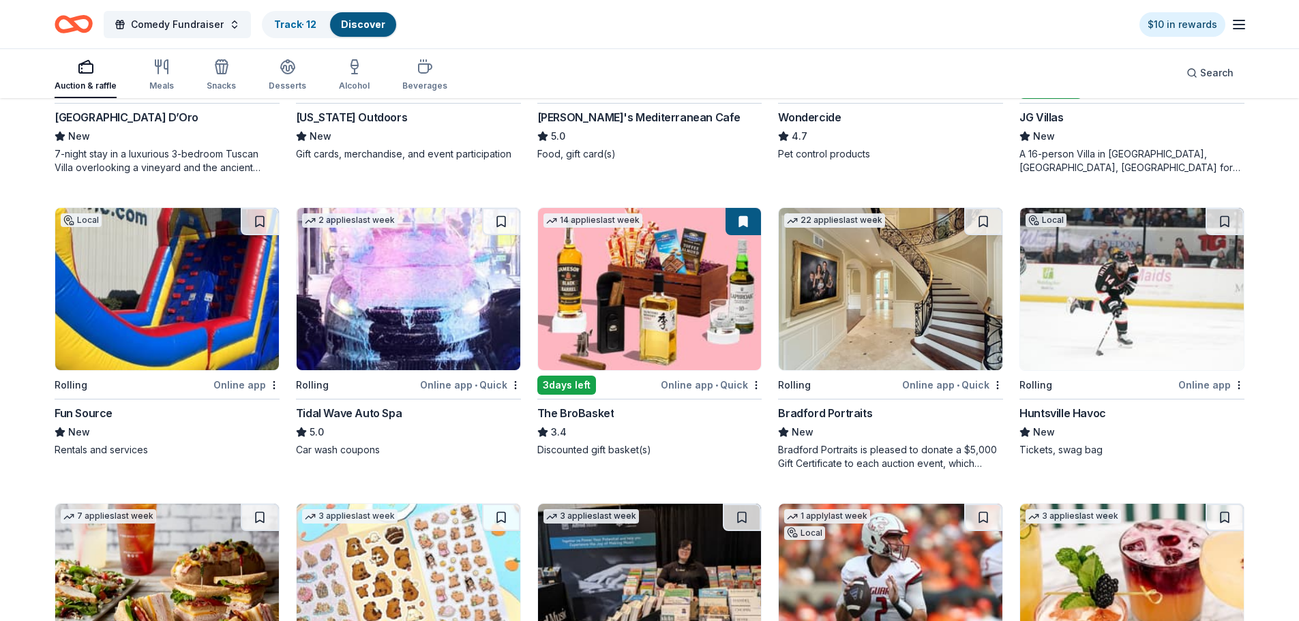
click at [685, 310] on img at bounding box center [650, 289] width 224 height 162
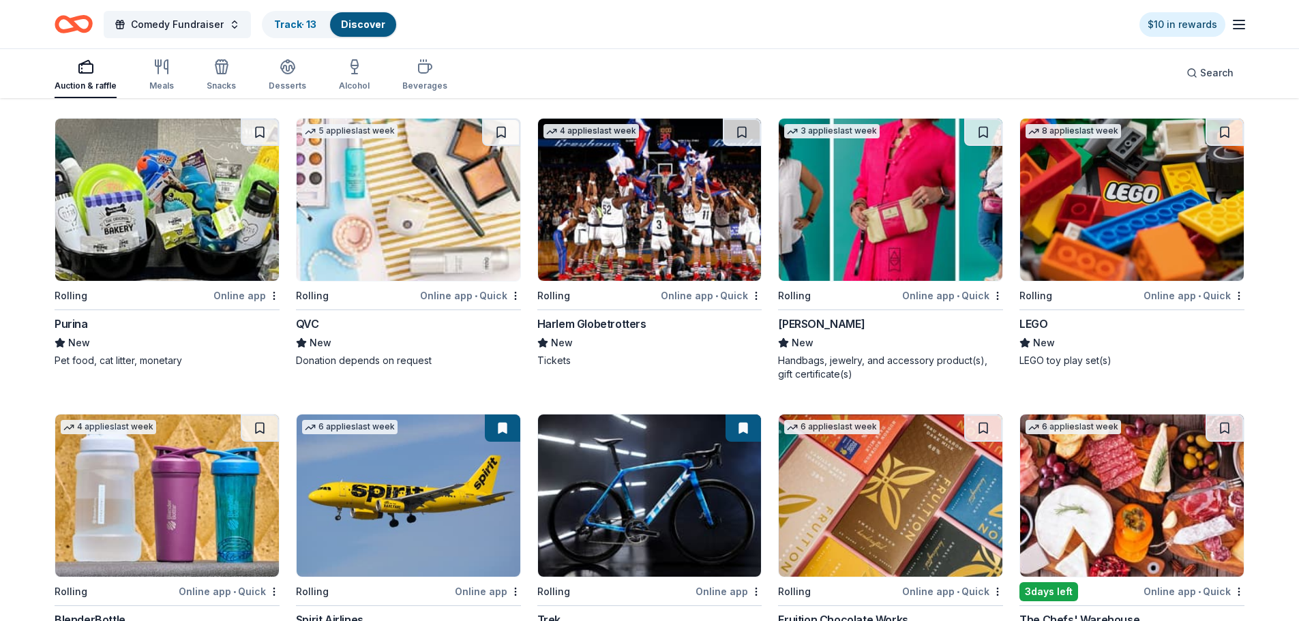
scroll to position [5034, 0]
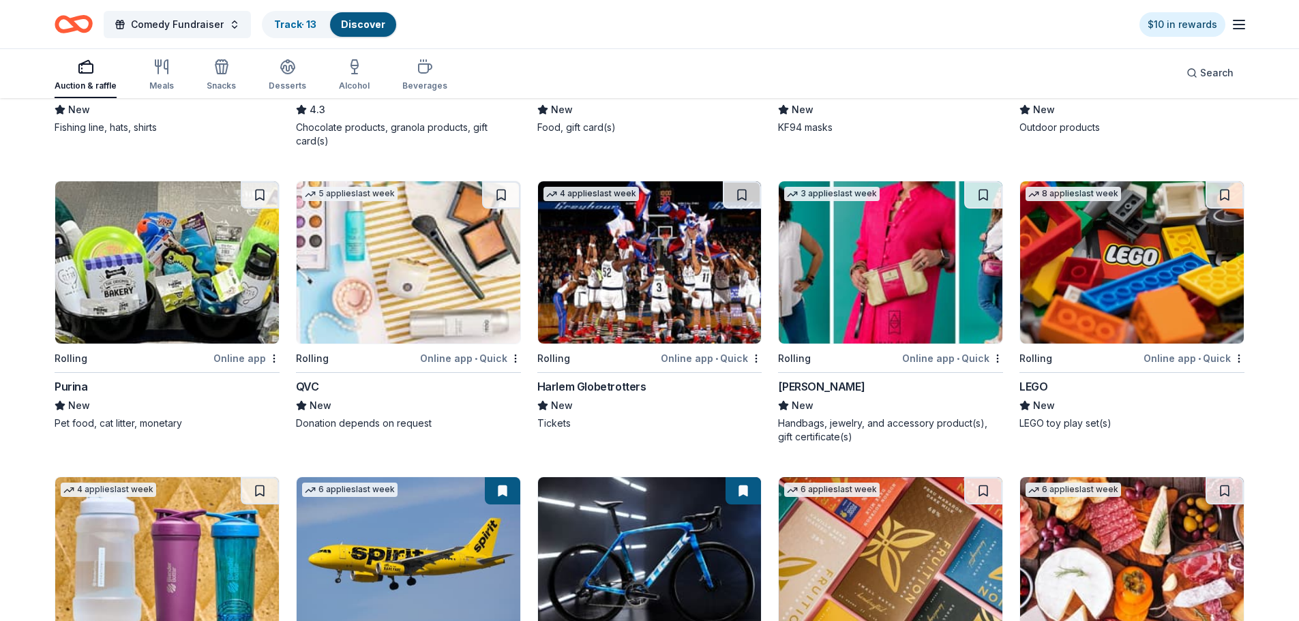
click at [1162, 278] on img at bounding box center [1132, 262] width 224 height 162
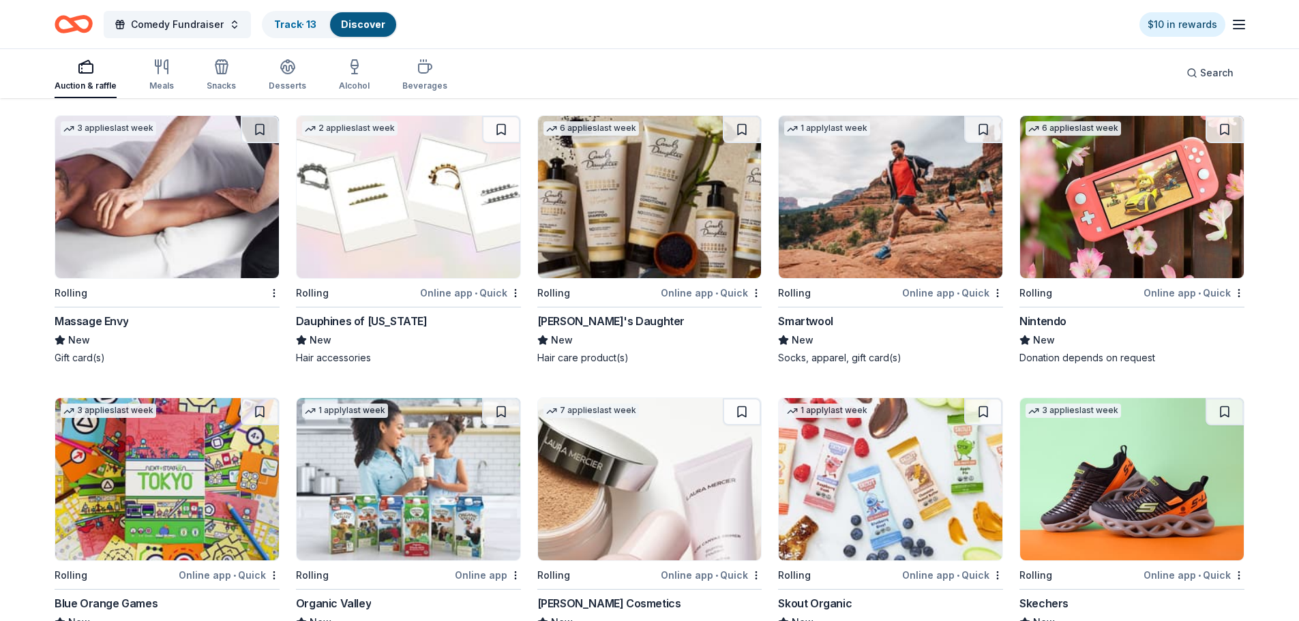
scroll to position [6177, 0]
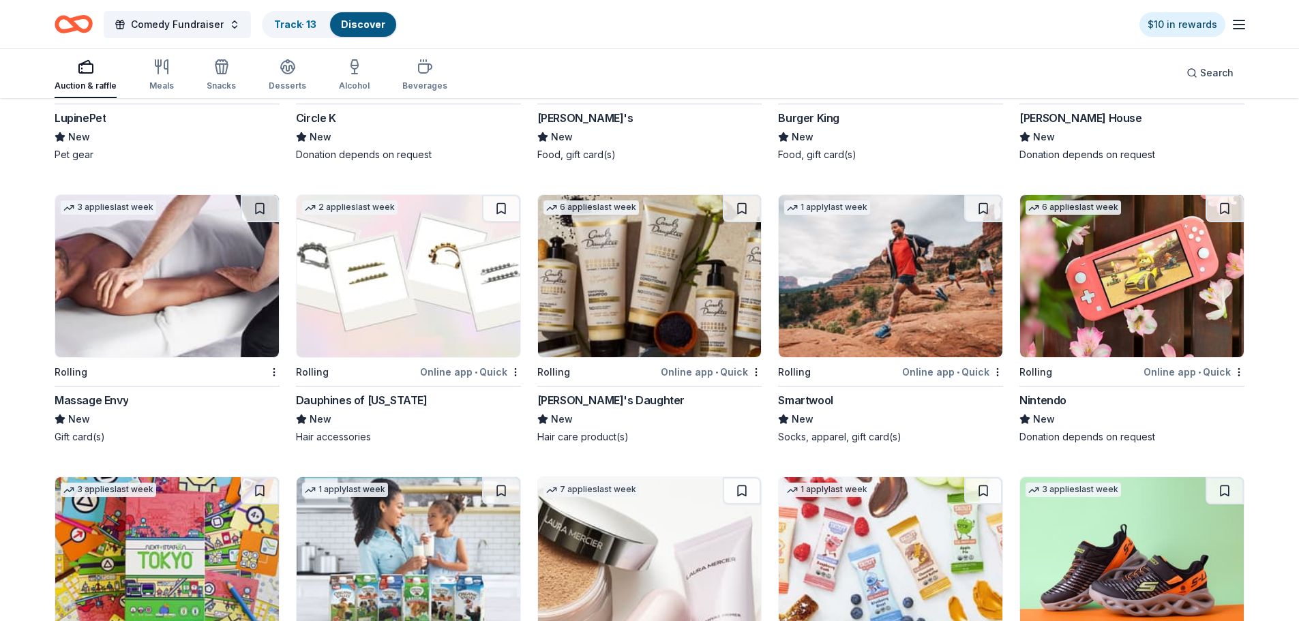
click at [1105, 280] on img at bounding box center [1132, 276] width 224 height 162
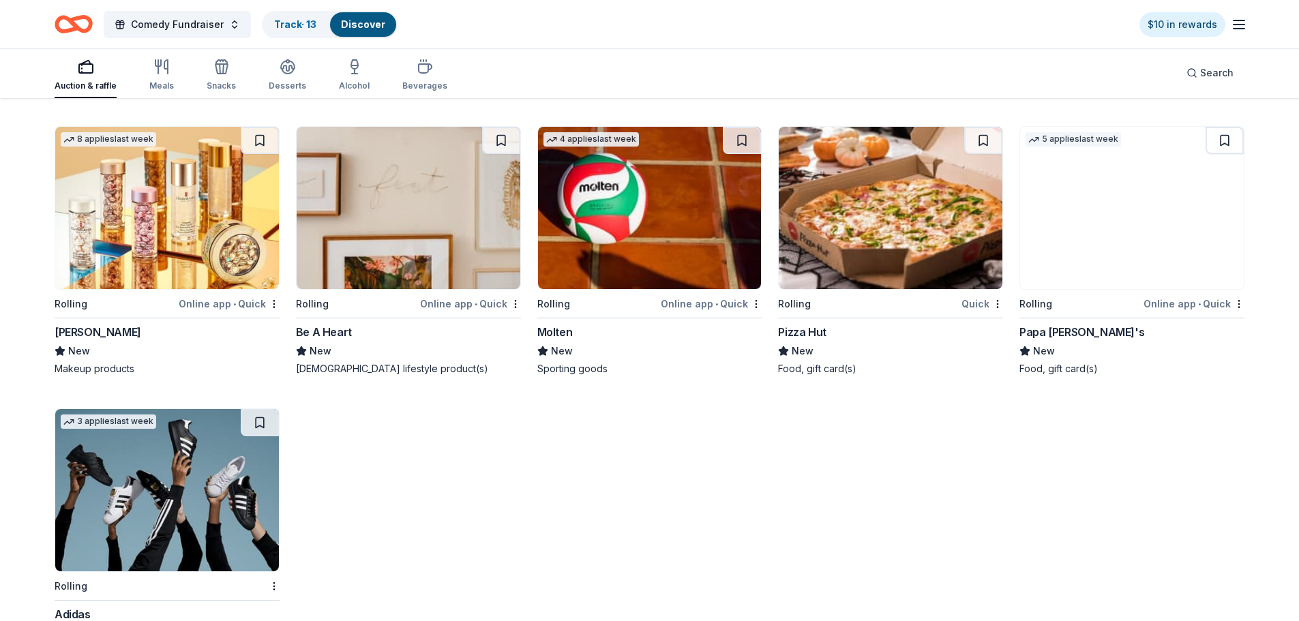
scroll to position [6887, 0]
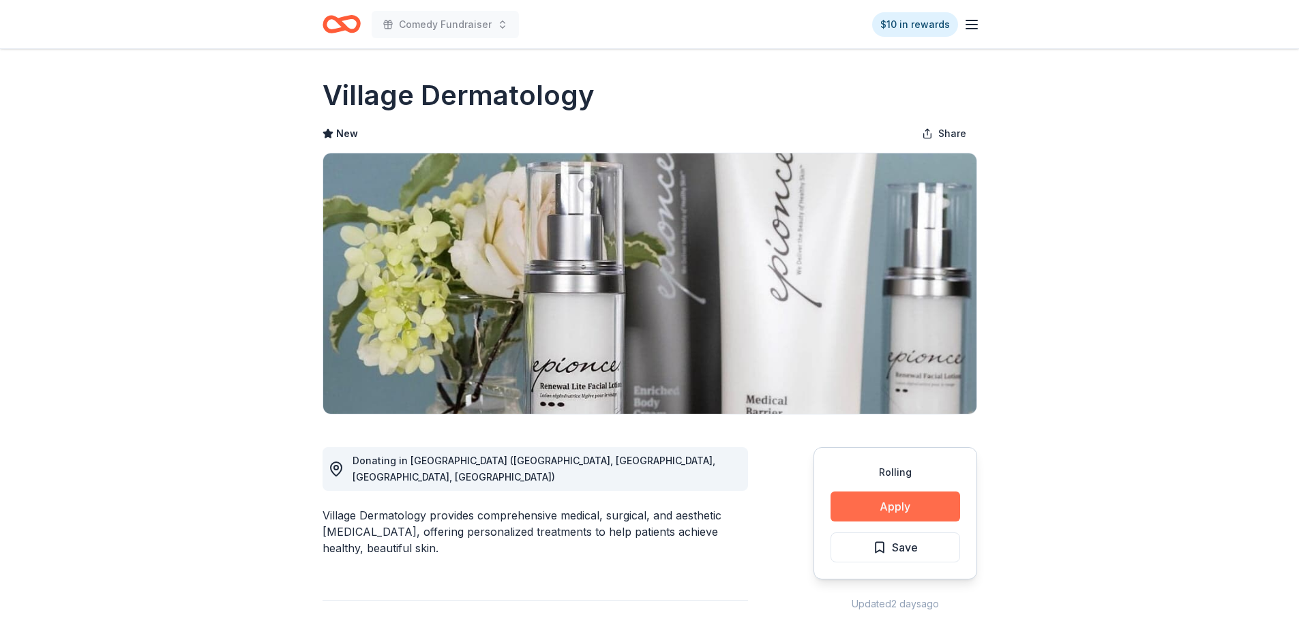
click at [925, 497] on button "Apply" at bounding box center [896, 507] width 130 height 30
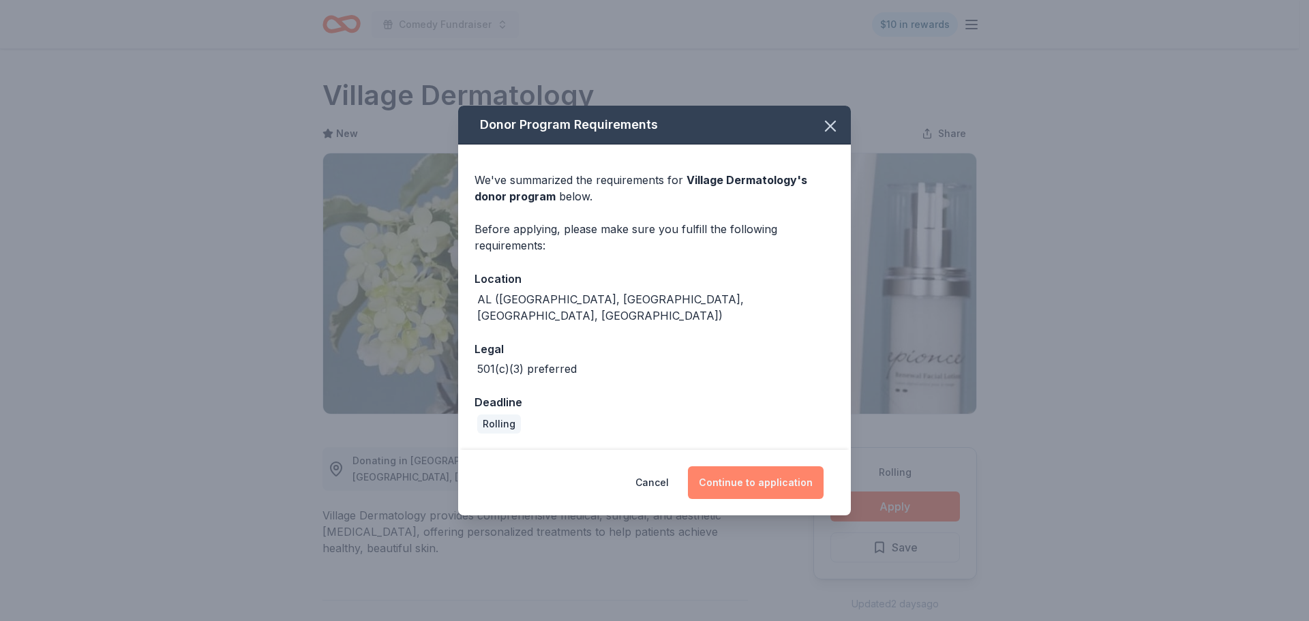
click at [753, 477] on button "Continue to application" at bounding box center [756, 482] width 136 height 33
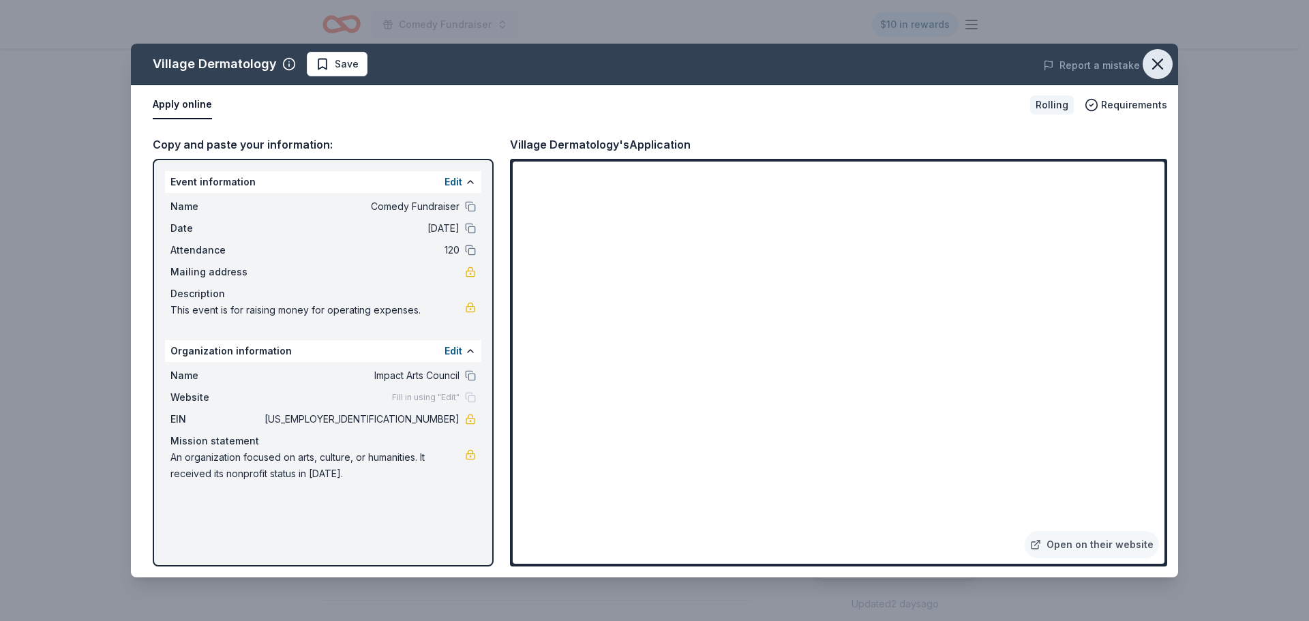
click at [1154, 62] on icon "button" at bounding box center [1157, 64] width 19 height 19
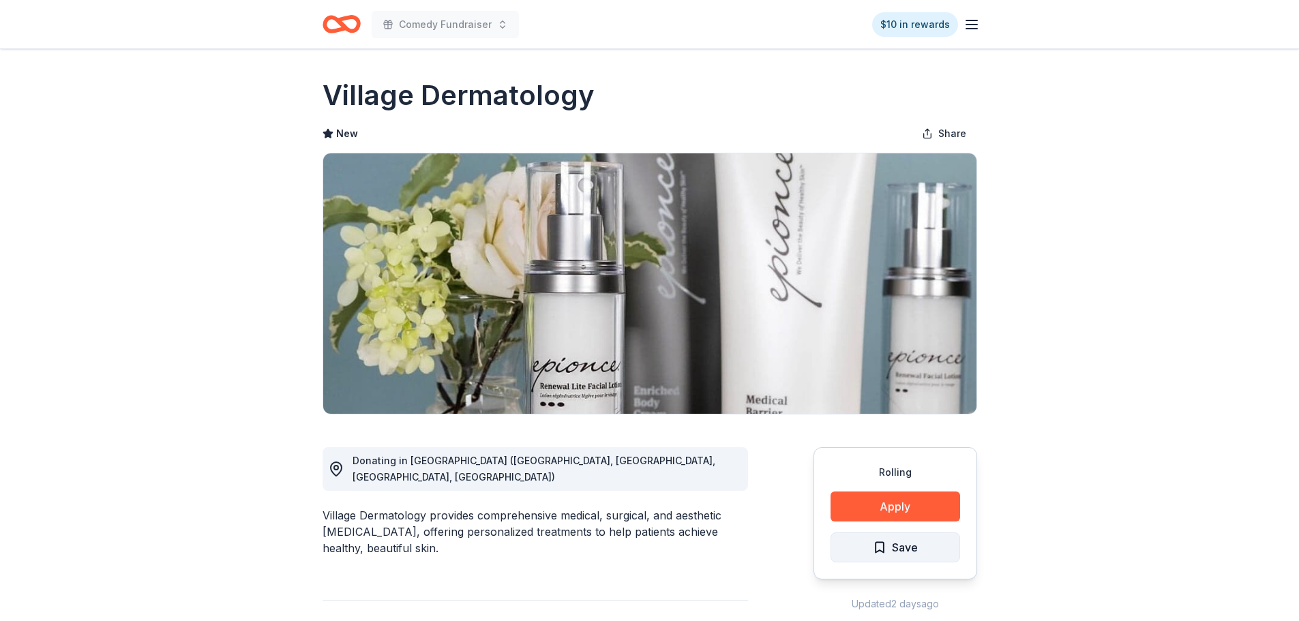
click at [877, 546] on span "Save" at bounding box center [895, 548] width 45 height 18
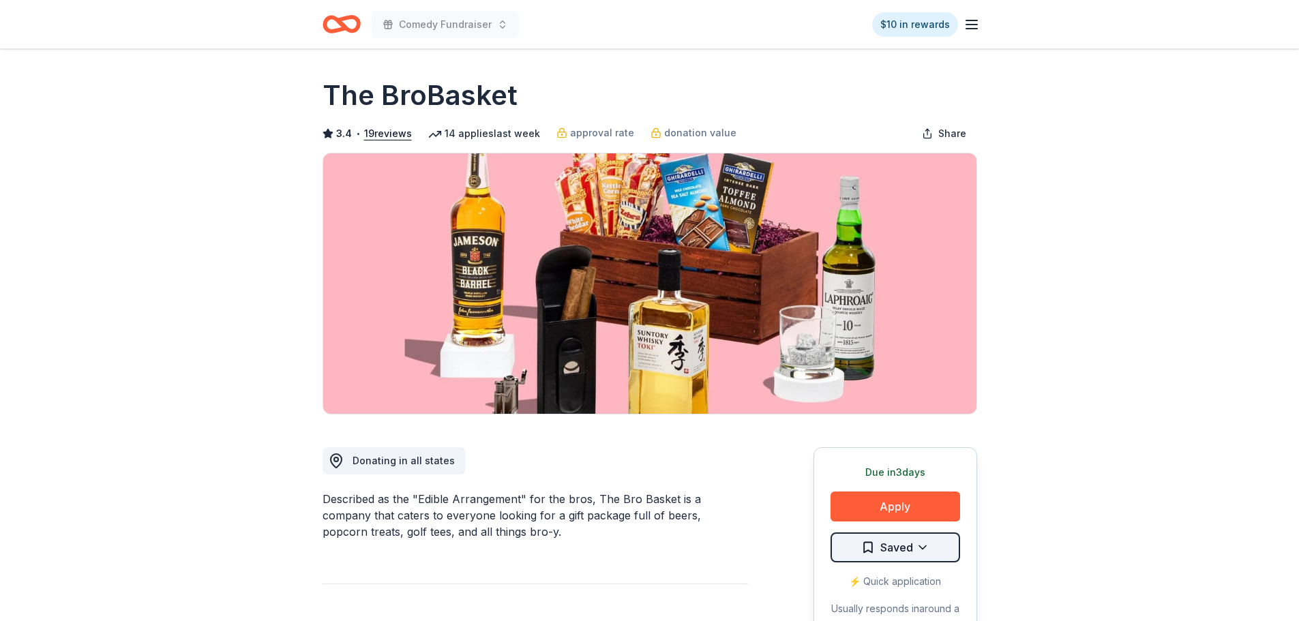
click at [874, 541] on html "Comedy Fundraiser $10 in rewards Due in 3 days Share The BroBasket 3.4 • 19 rev…" at bounding box center [649, 310] width 1299 height 621
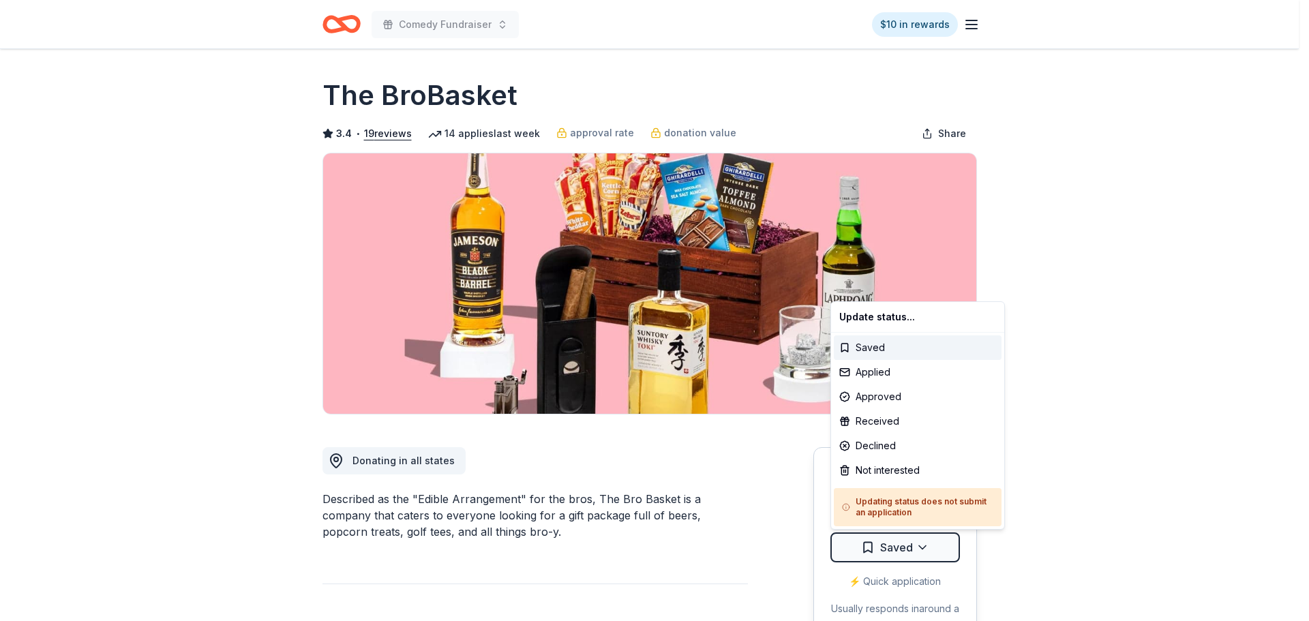
click at [870, 546] on html "Comedy Fundraiser $10 in rewards Due in 3 days Share The BroBasket 3.4 • 19 rev…" at bounding box center [654, 310] width 1309 height 621
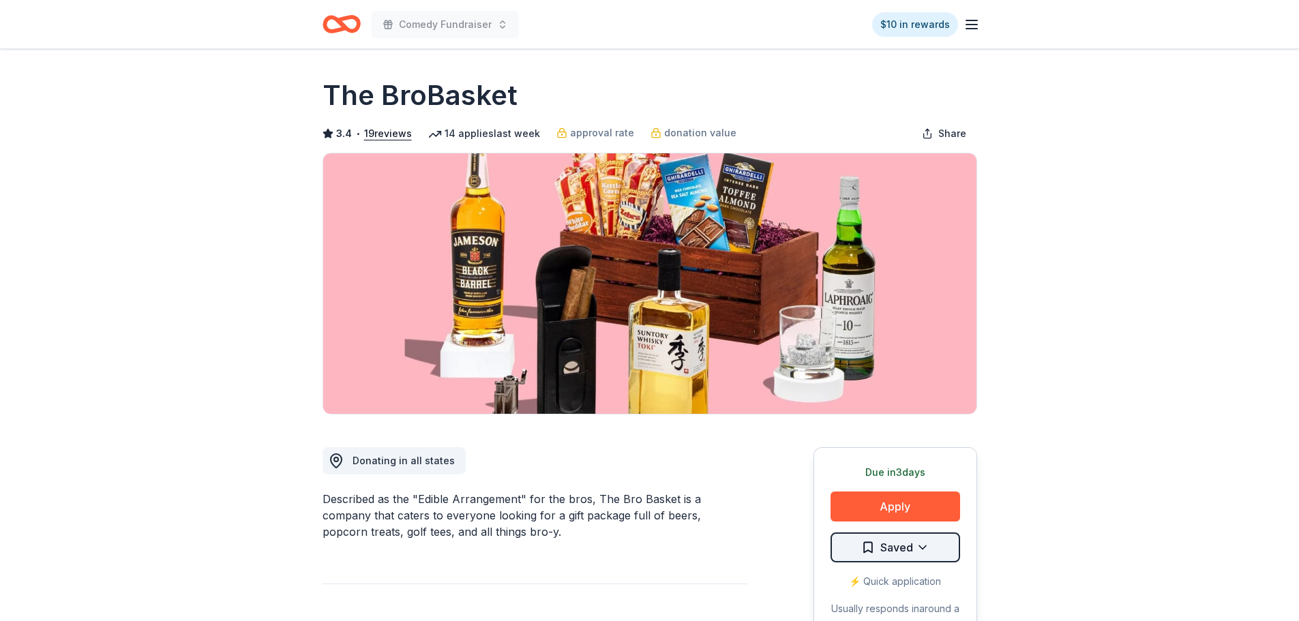
click at [910, 544] on html "Comedy Fundraiser $10 in rewards Due in 3 days Share The BroBasket 3.4 • 19 rev…" at bounding box center [649, 310] width 1299 height 621
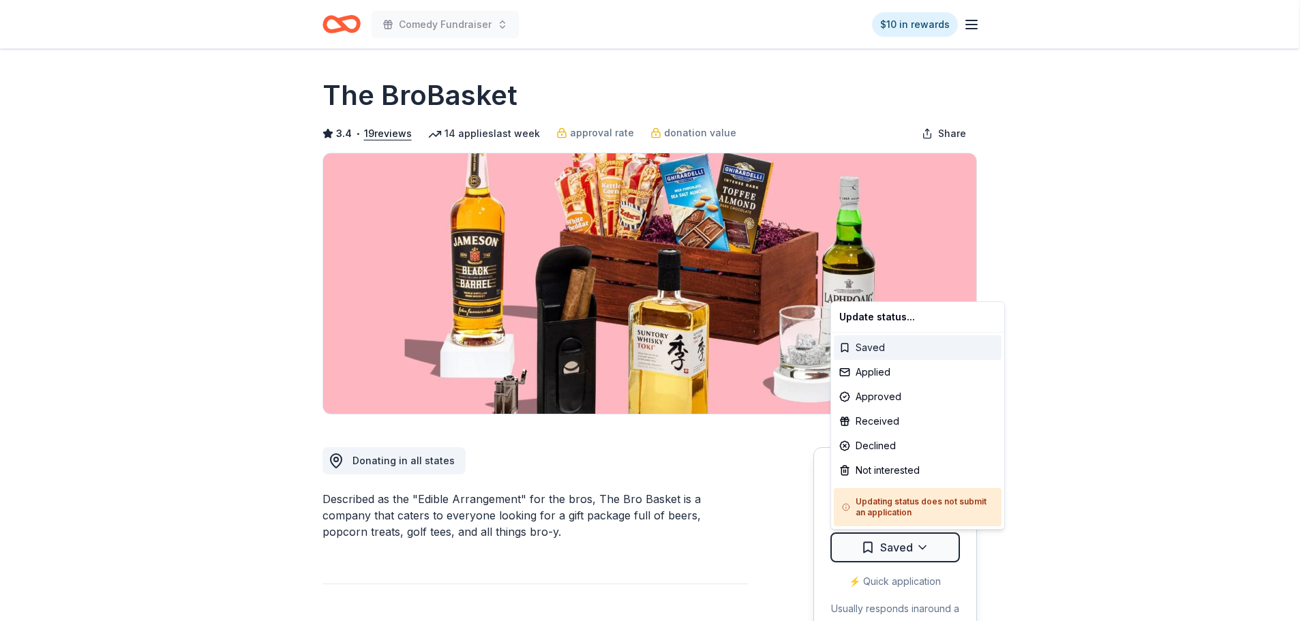
click at [875, 349] on div "Saved" at bounding box center [918, 348] width 168 height 25
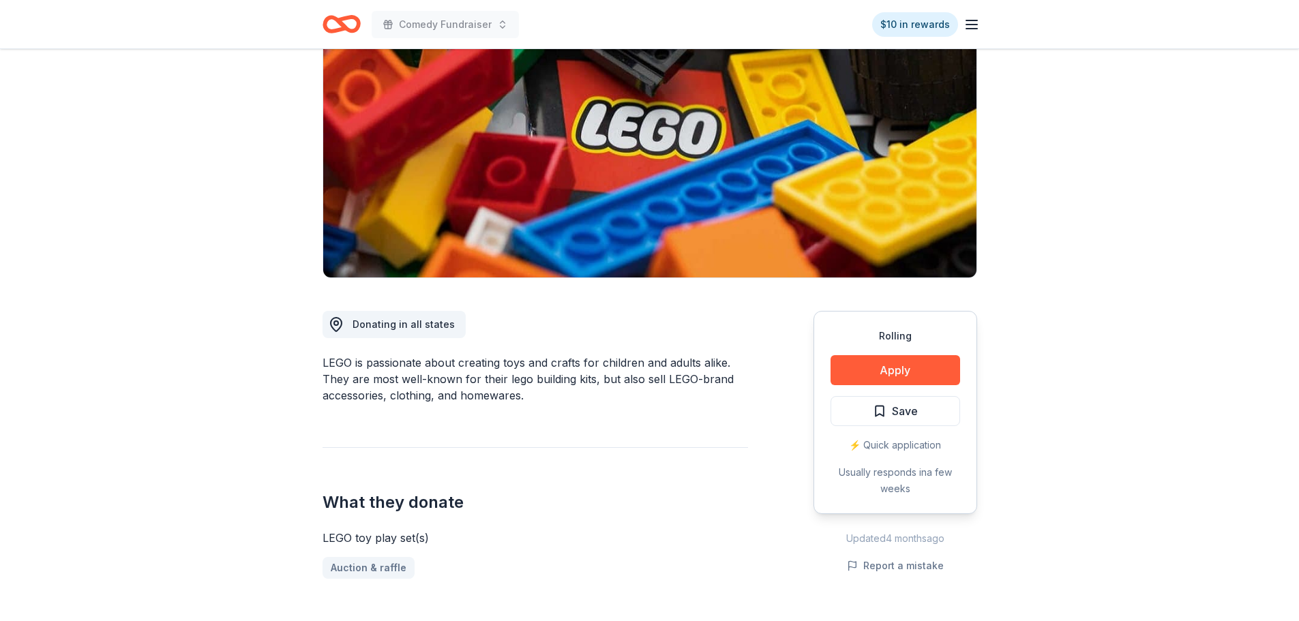
scroll to position [205, 0]
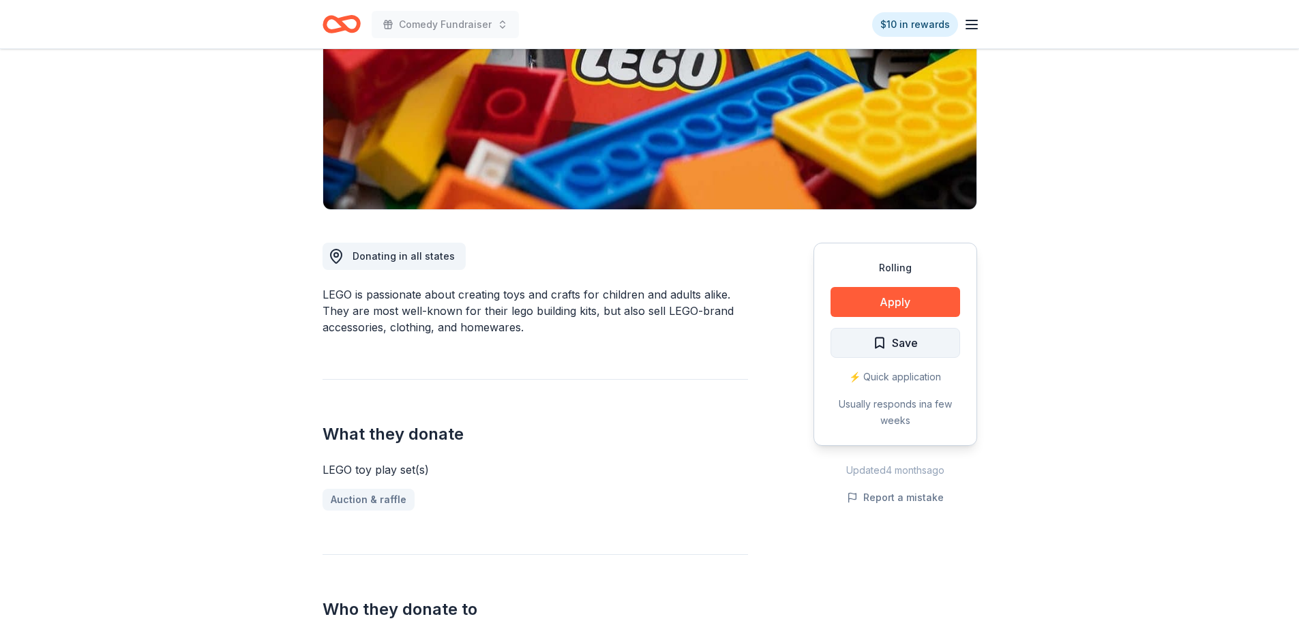
click at [878, 348] on span "Save" at bounding box center [895, 343] width 45 height 18
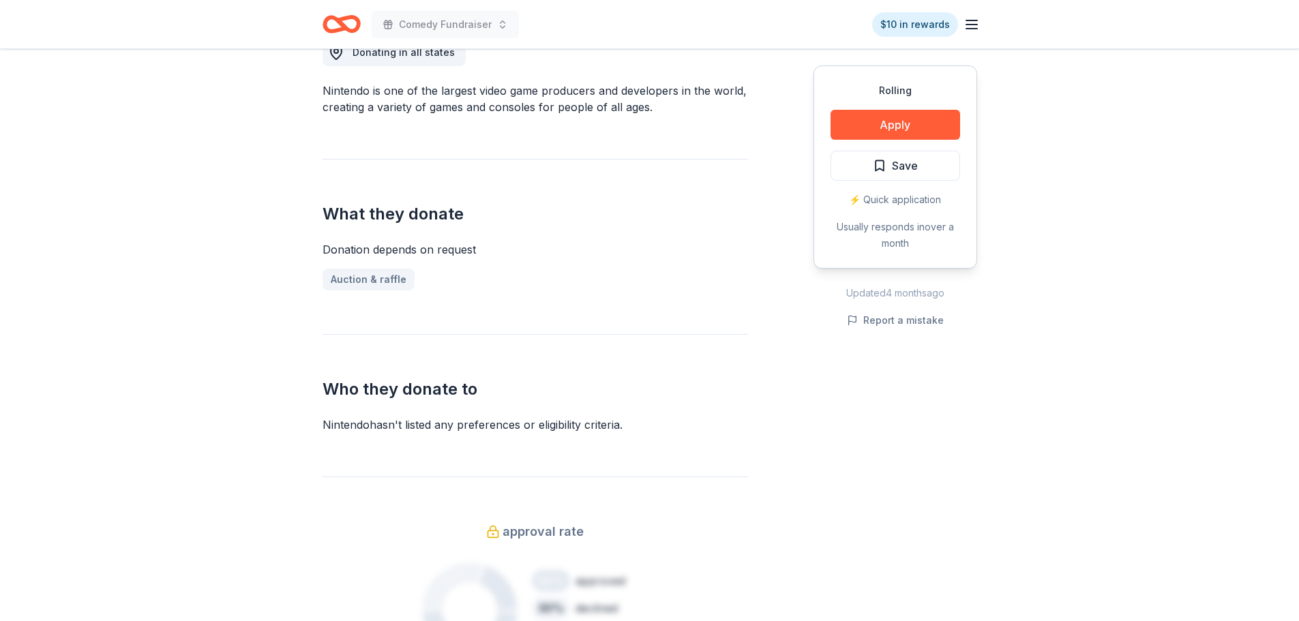
scroll to position [409, 0]
click at [882, 163] on span "Save" at bounding box center [895, 166] width 45 height 18
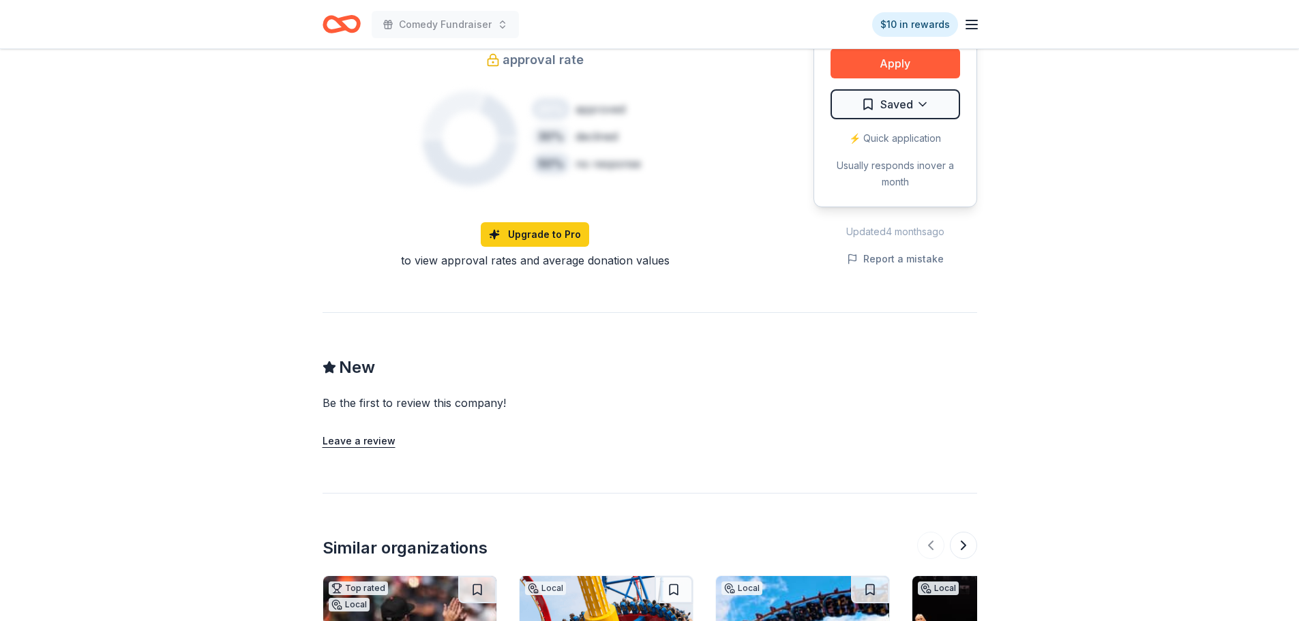
scroll to position [887, 0]
